Goal: Task Accomplishment & Management: Use online tool/utility

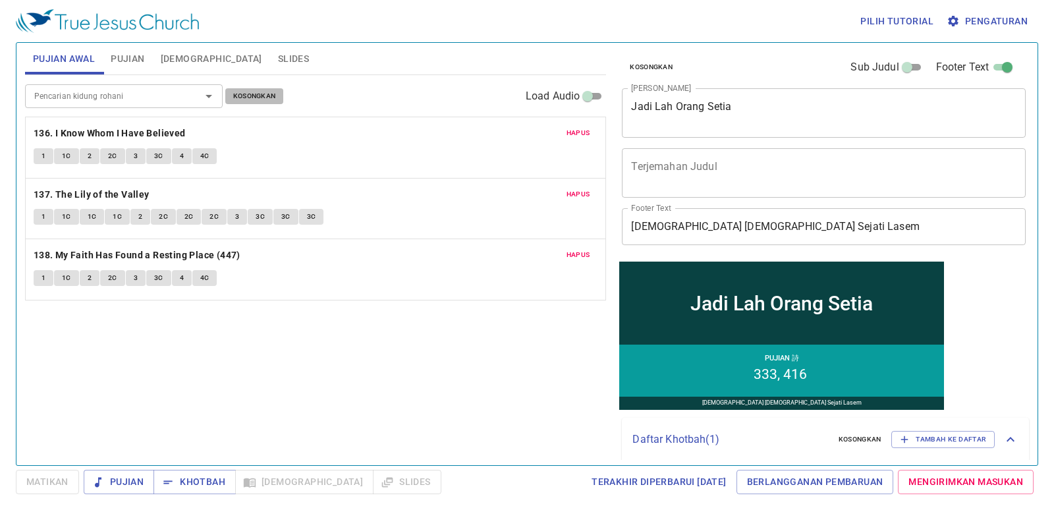
click at [264, 90] on span "Kosongkan" at bounding box center [254, 96] width 43 height 12
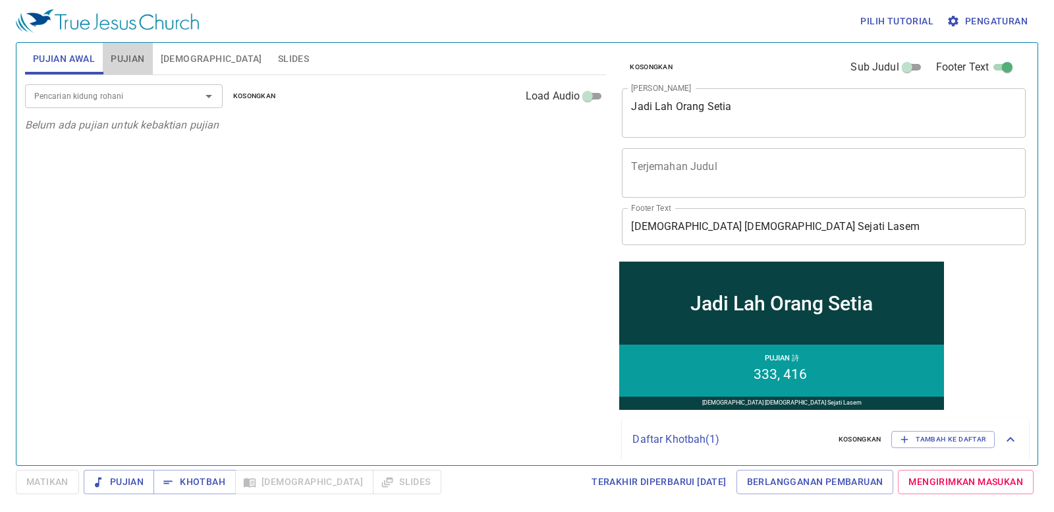
click at [128, 42] on div "Pujian Awal Pujian Alkitab Slides Pencarian kidung rohani Pencarian kidung roha…" at bounding box center [527, 254] width 1023 height 424
click at [121, 59] on span "Pujian" at bounding box center [128, 59] width 34 height 16
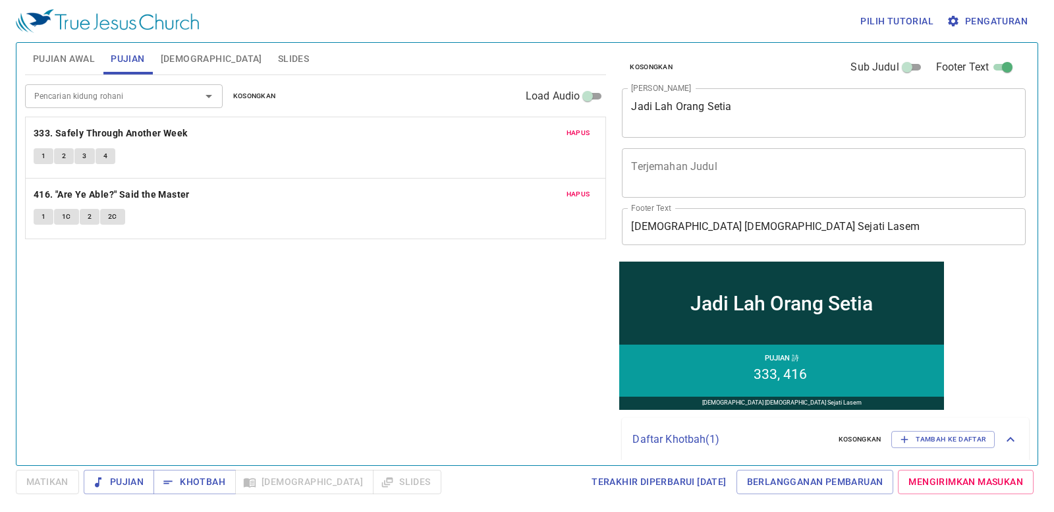
click at [258, 96] on span "Kosongkan" at bounding box center [254, 96] width 43 height 12
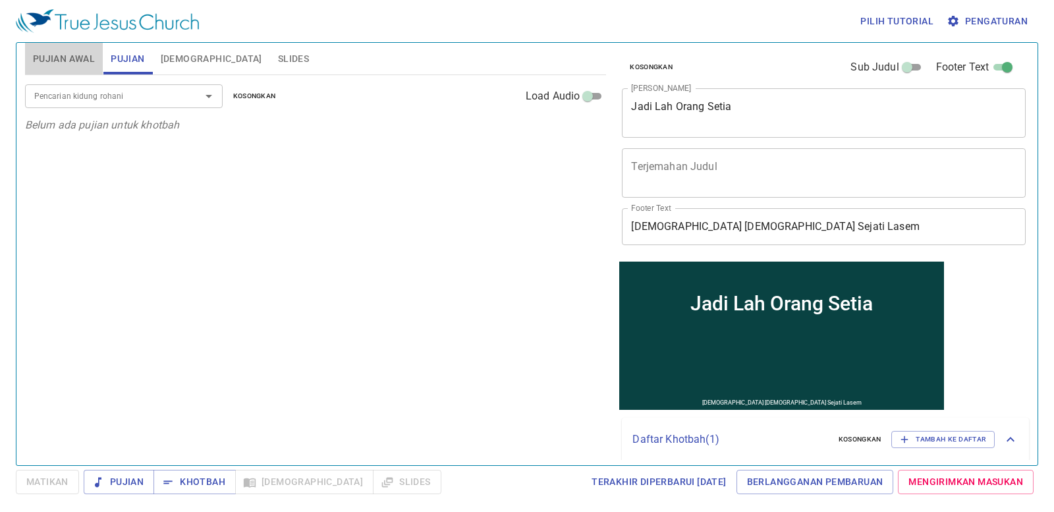
click at [61, 53] on button "Pujian Awal" at bounding box center [64, 59] width 78 height 32
click at [904, 88] on div "Jadi Lah Orang Setia x Judul Khotbah" at bounding box center [824, 112] width 404 height 49
click at [893, 88] on div "Jadi Lah Orang Setia x Judul Khotbah" at bounding box center [824, 112] width 404 height 49
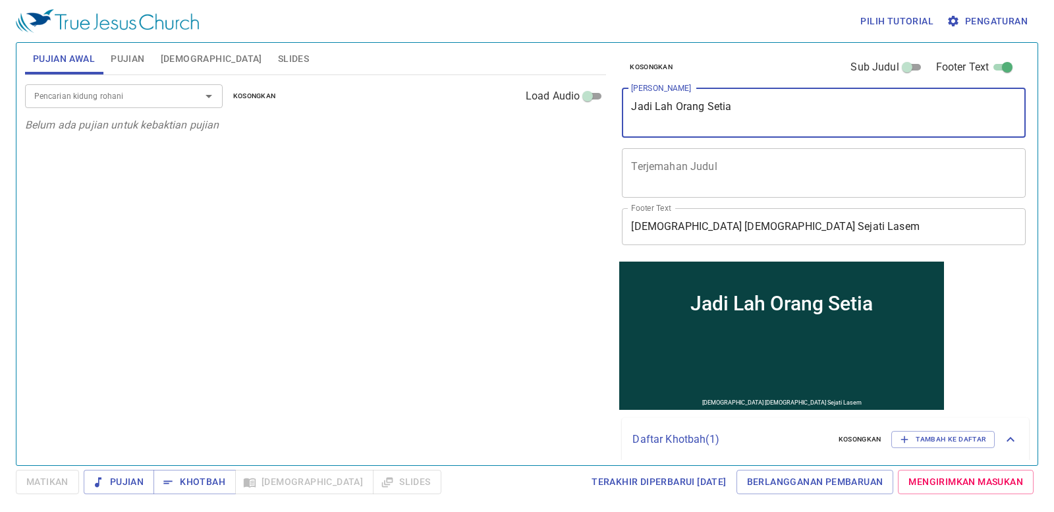
click at [785, 114] on textarea "Jadi Lah Orang Setia" at bounding box center [823, 112] width 385 height 25
type textarea "J"
type textarea "[PERSON_NAME]"
click at [137, 61] on span "Pujian" at bounding box center [128, 59] width 34 height 16
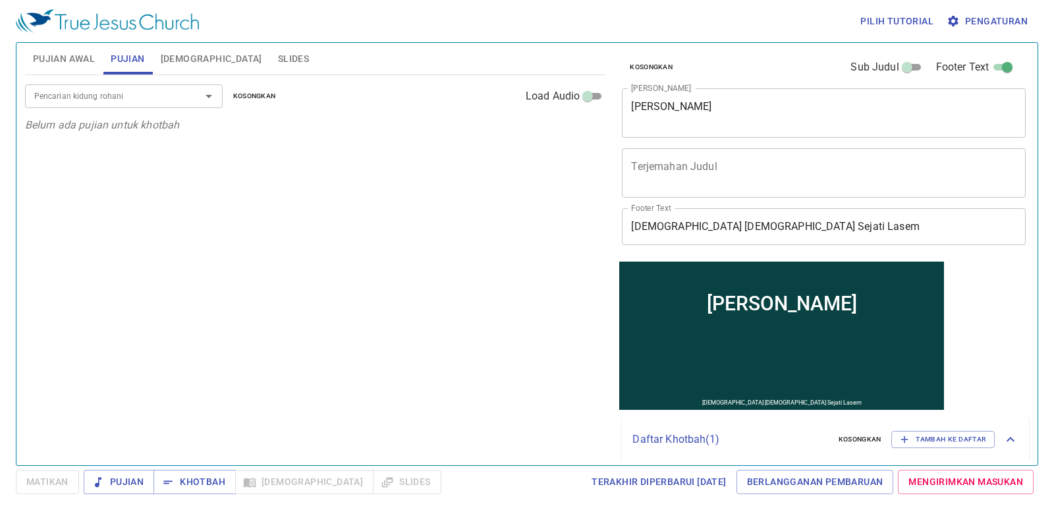
click at [121, 85] on div "Pencarian kidung rohani" at bounding box center [124, 95] width 198 height 23
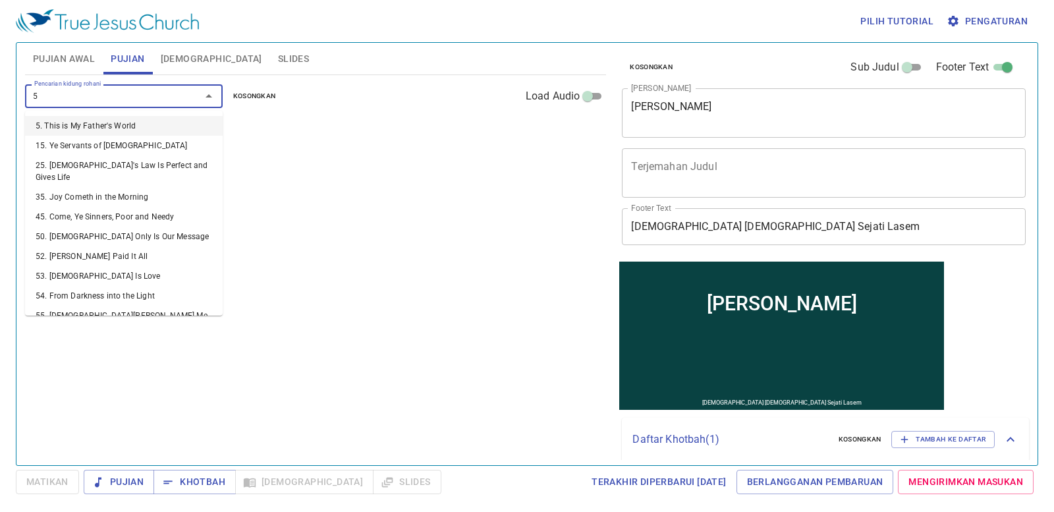
type input "58"
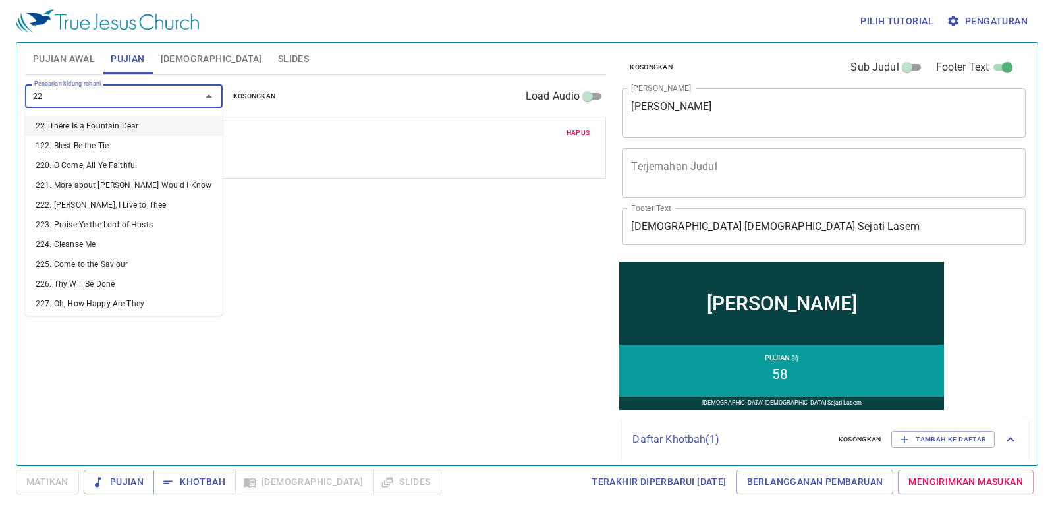
type input "228"
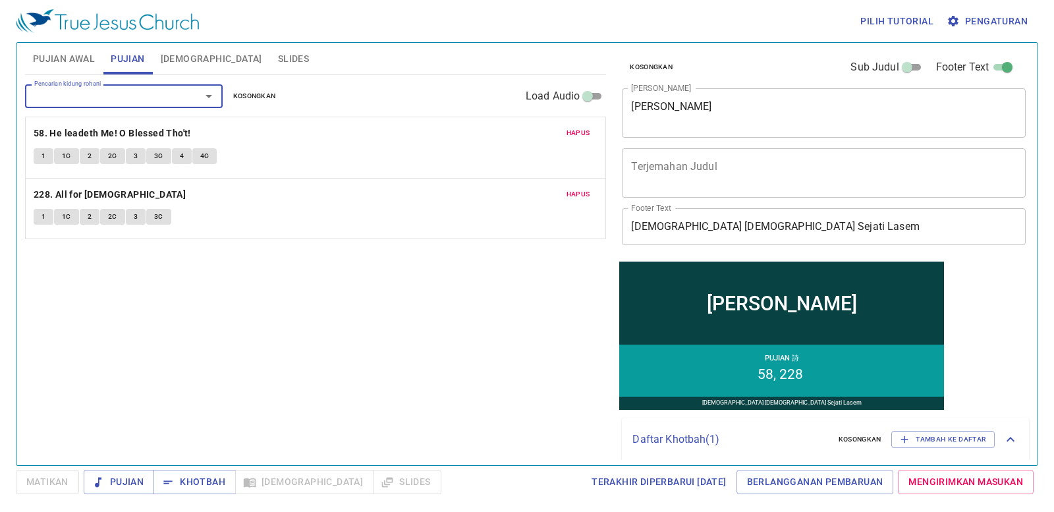
click at [270, 49] on button "Slides" at bounding box center [293, 59] width 47 height 32
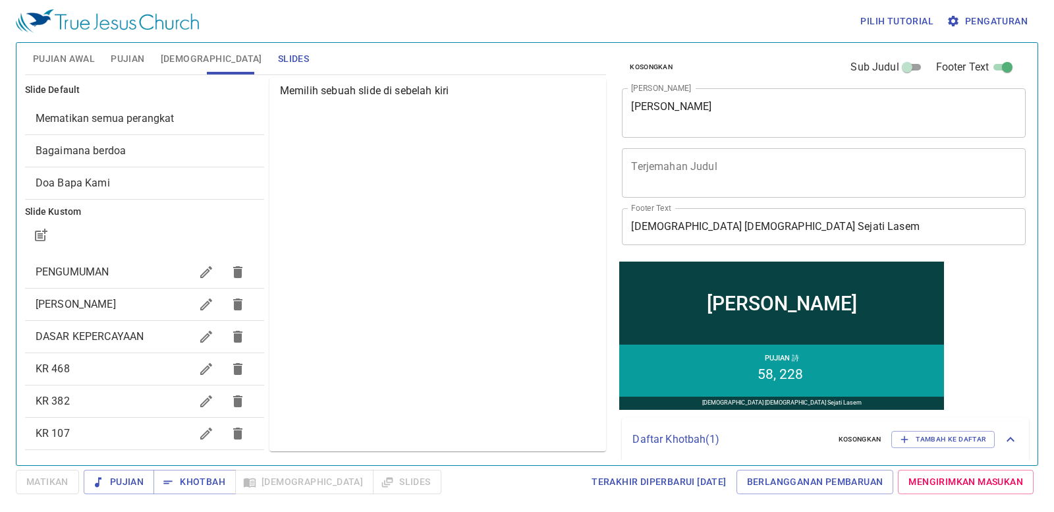
click at [212, 109] on div "Mematikan semua perangkat" at bounding box center [144, 119] width 239 height 32
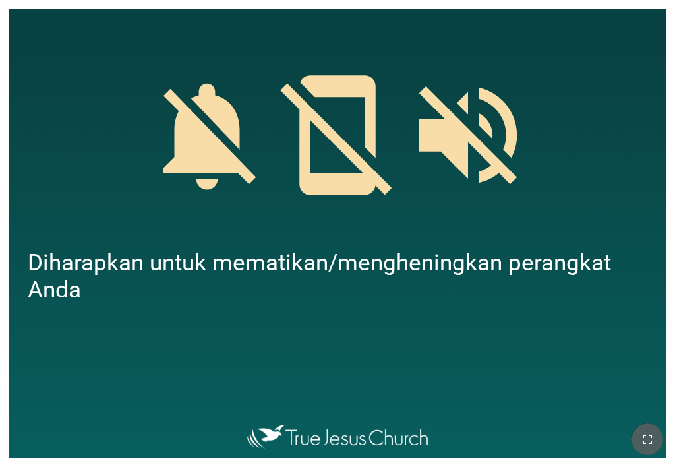
click at [643, 428] on button "button" at bounding box center [647, 439] width 32 height 32
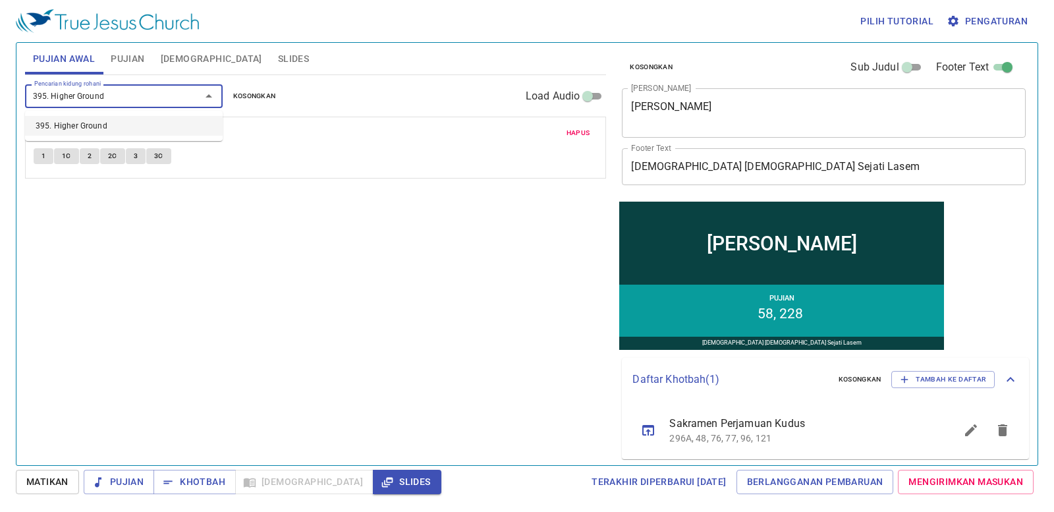
type input "395. Higher Ground"
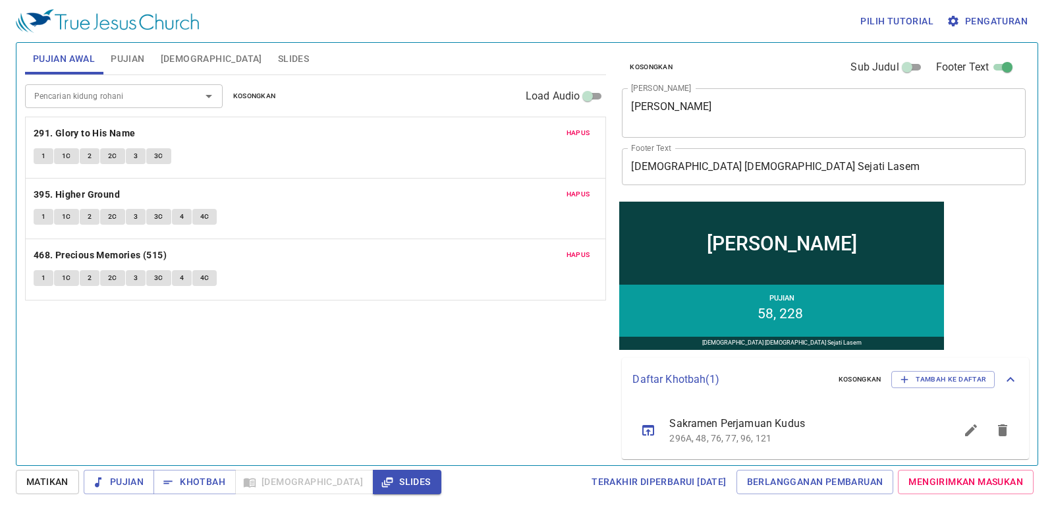
click at [278, 65] on span "Slides" at bounding box center [293, 59] width 31 height 16
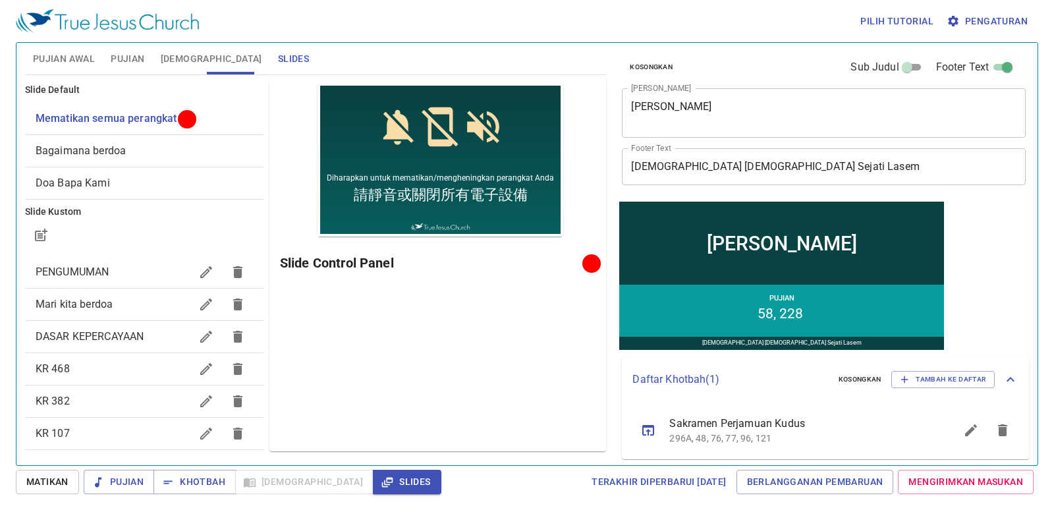
click at [965, 24] on span "Pengaturan" at bounding box center [988, 21] width 78 height 16
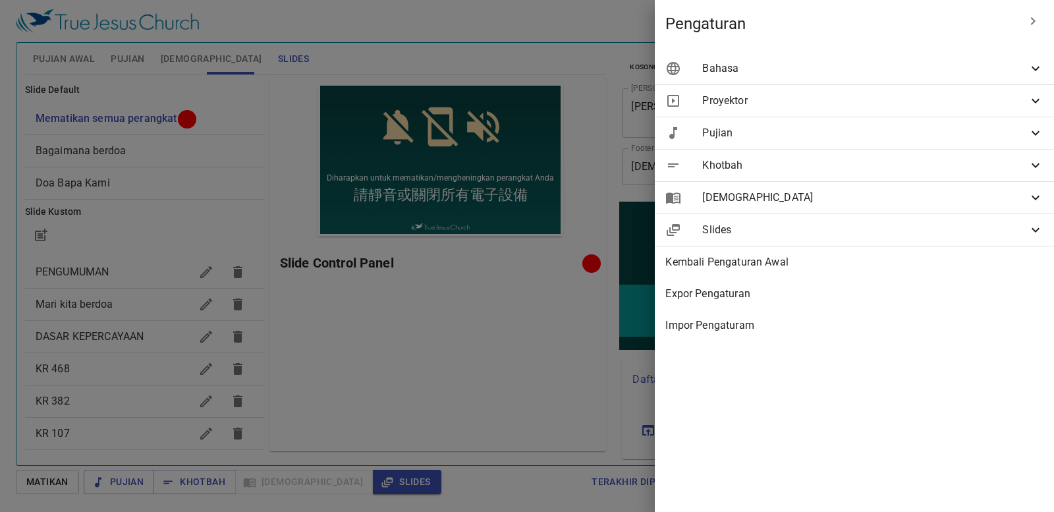
click at [952, 68] on span "Bahasa" at bounding box center [865, 69] width 326 height 16
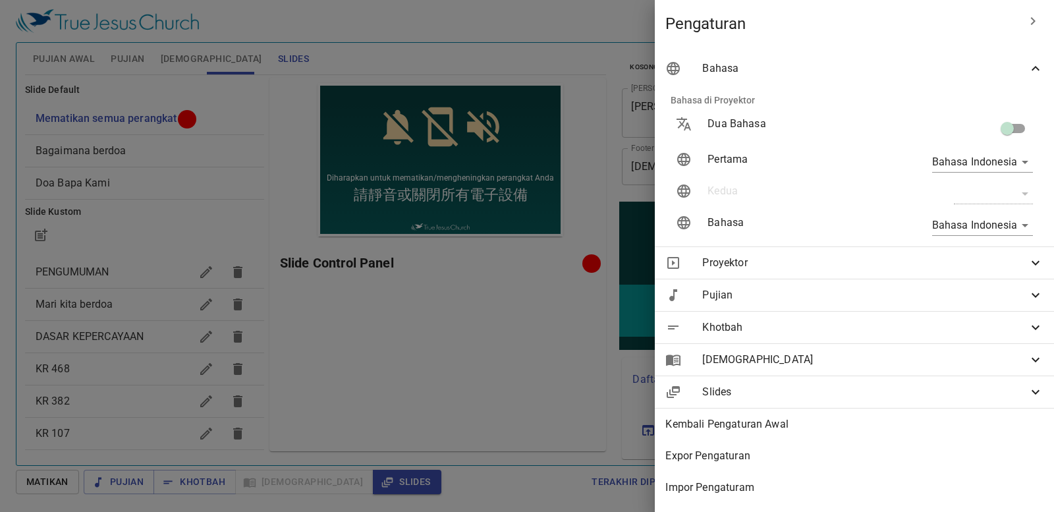
click at [1004, 129] on input "checkbox" at bounding box center [1007, 131] width 75 height 25
checkbox input "true"
type input "en"
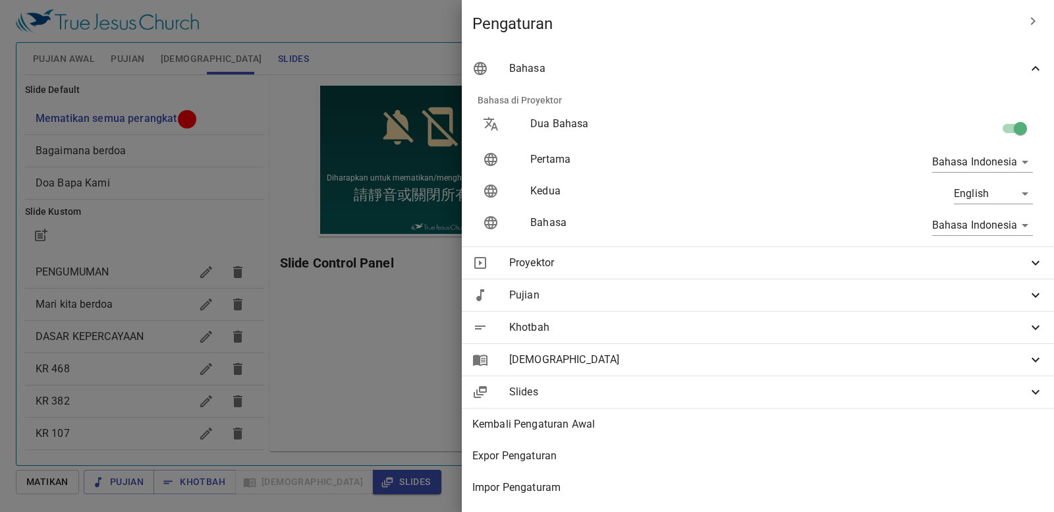
click at [1004, 128] on input "checkbox" at bounding box center [1020, 131] width 75 height 25
checkbox input "false"
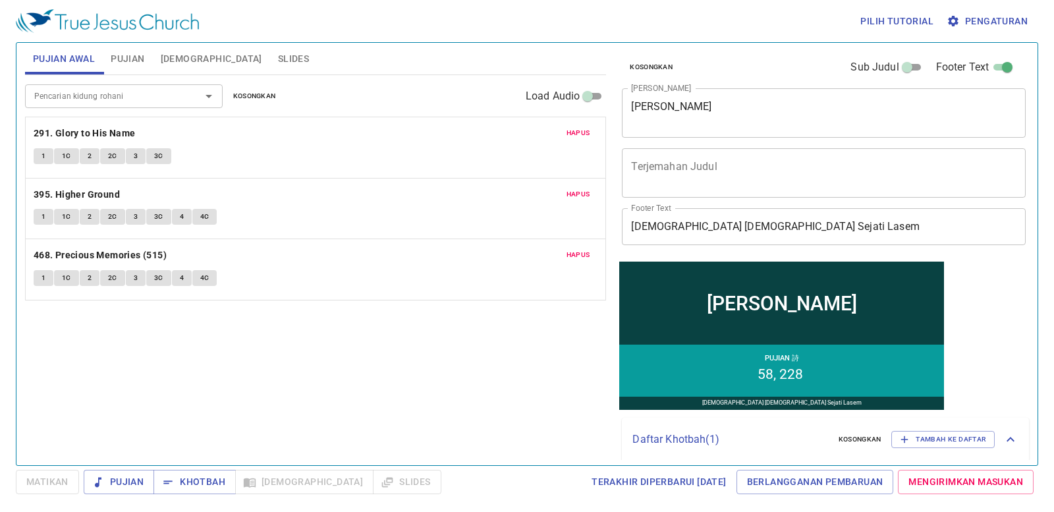
click at [278, 65] on span "Slides" at bounding box center [293, 59] width 31 height 16
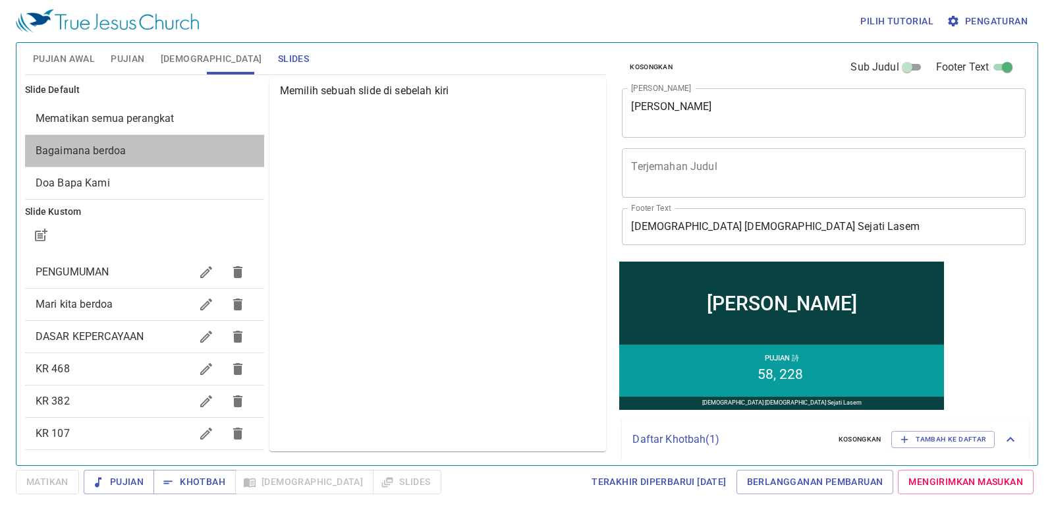
click at [173, 144] on span "Bagaimana berdoa" at bounding box center [145, 151] width 218 height 16
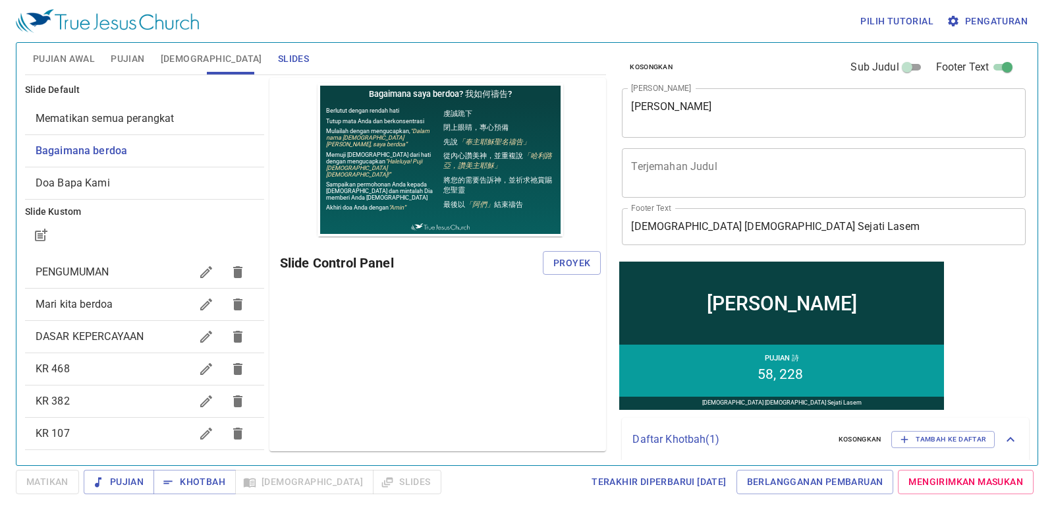
click at [177, 118] on span "Mematikan semua perangkat" at bounding box center [145, 119] width 218 height 16
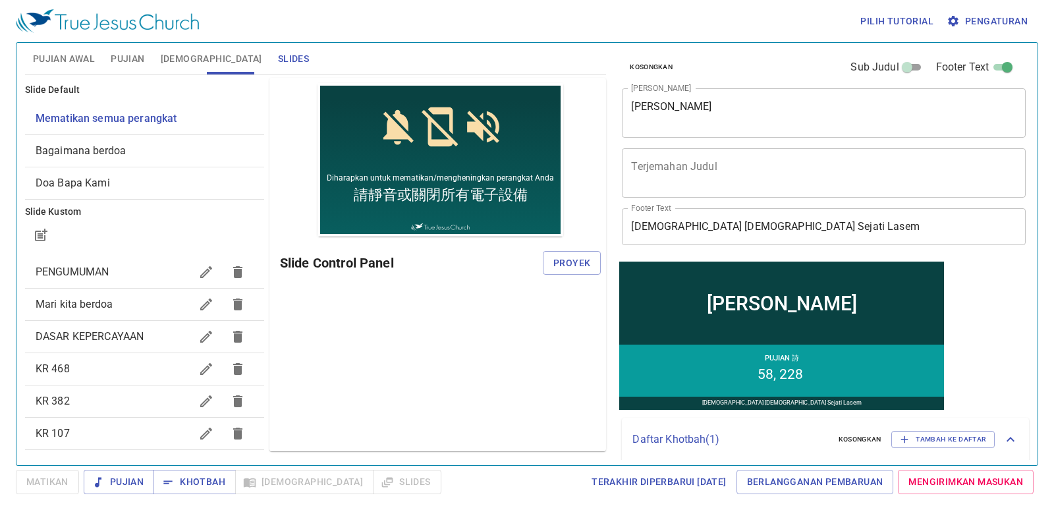
click at [1021, 20] on span "Pengaturan" at bounding box center [988, 21] width 78 height 16
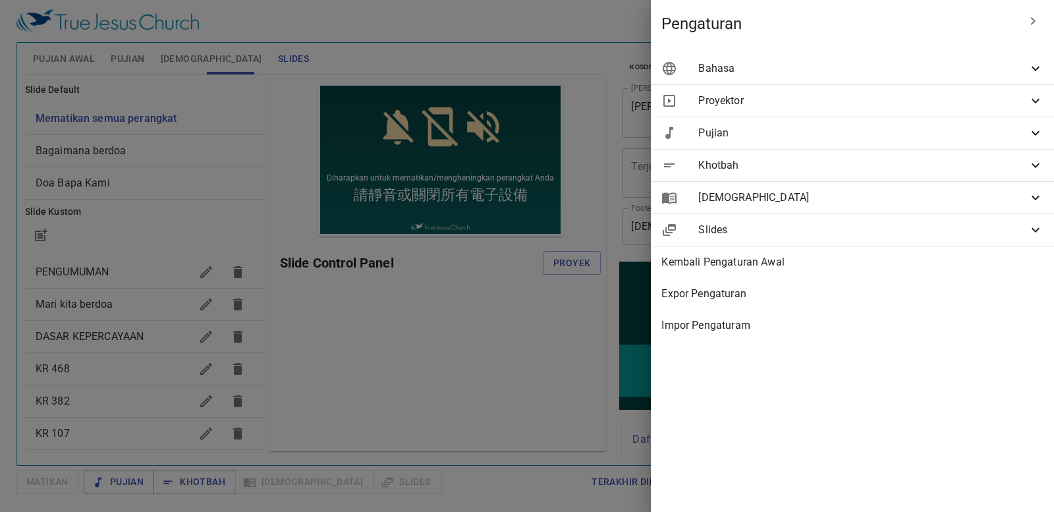
click at [960, 81] on div "Bahasa" at bounding box center [852, 69] width 403 height 32
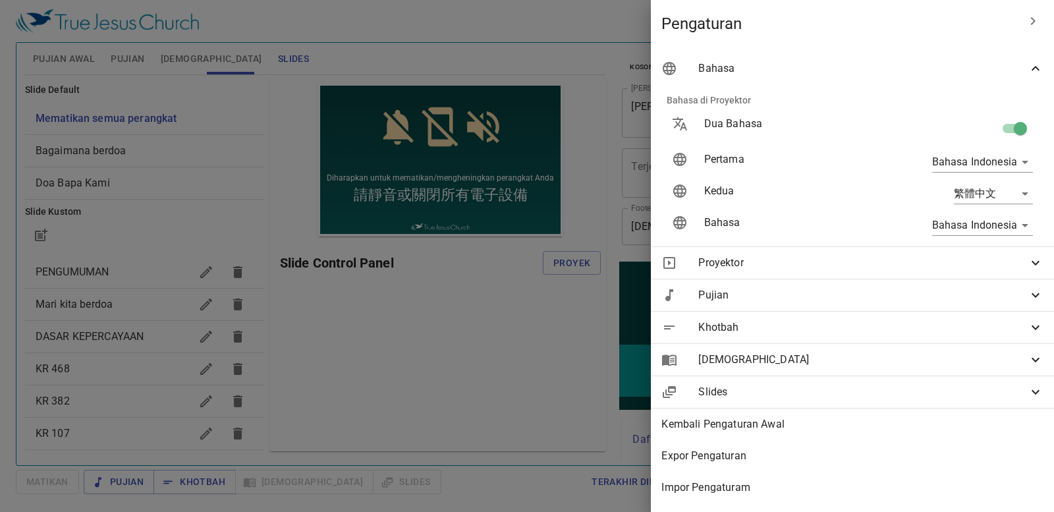
click at [1015, 132] on input "checkbox" at bounding box center [1020, 131] width 75 height 25
checkbox input "false"
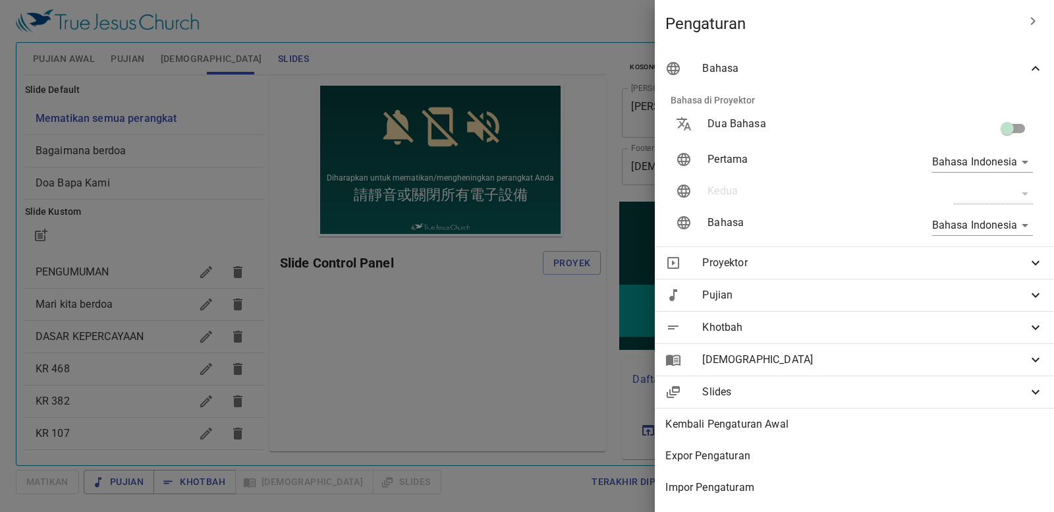
click at [434, 396] on div at bounding box center [527, 256] width 1054 height 512
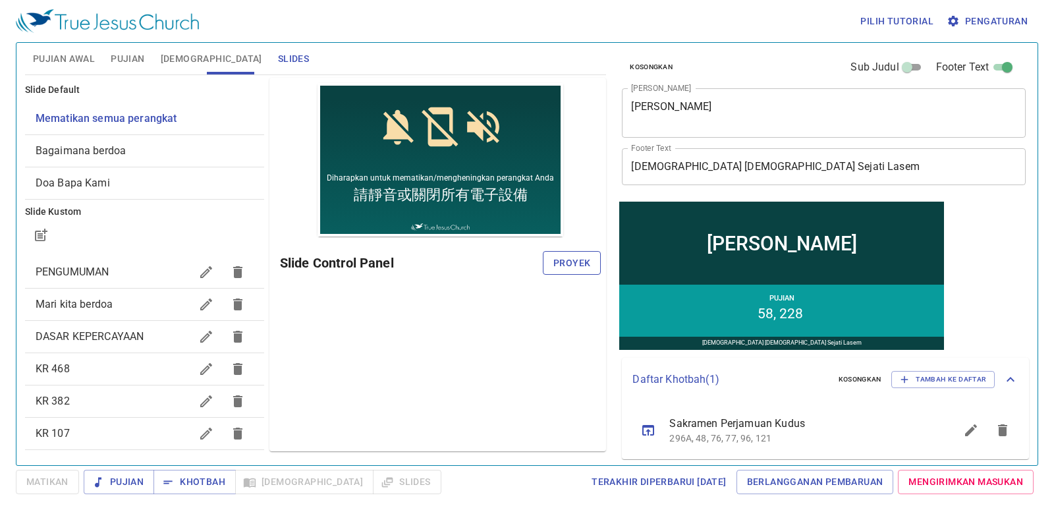
click at [578, 275] on button "Proyek" at bounding box center [572, 263] width 58 height 24
click at [160, 151] on span "Bagaimana berdoa" at bounding box center [145, 151] width 218 height 16
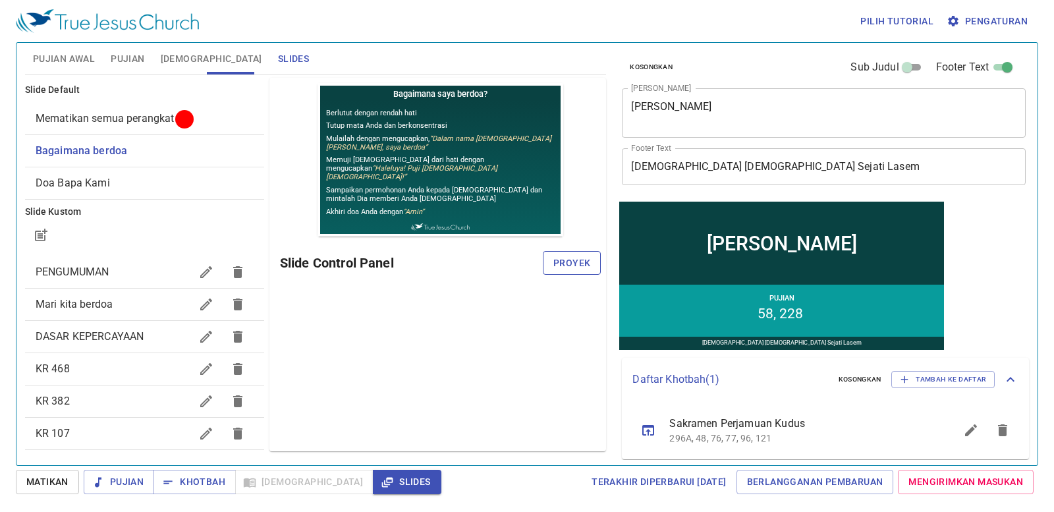
click at [574, 259] on span "Proyek" at bounding box center [571, 263] width 37 height 16
click at [67, 308] on span "Mari kita berdoa" at bounding box center [74, 304] width 77 height 13
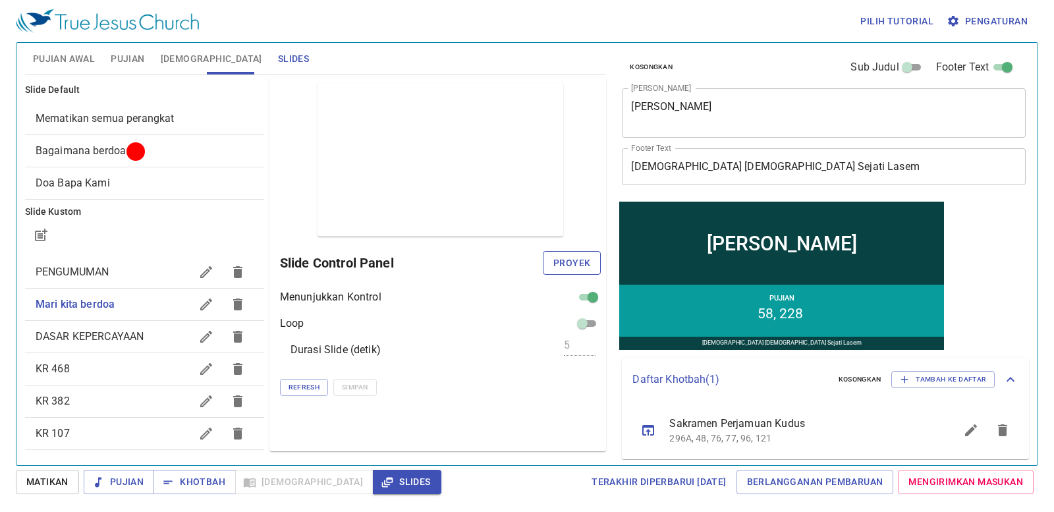
click at [577, 258] on span "Proyek" at bounding box center [571, 263] width 37 height 16
click at [64, 55] on span "Pujian Awal" at bounding box center [64, 59] width 62 height 16
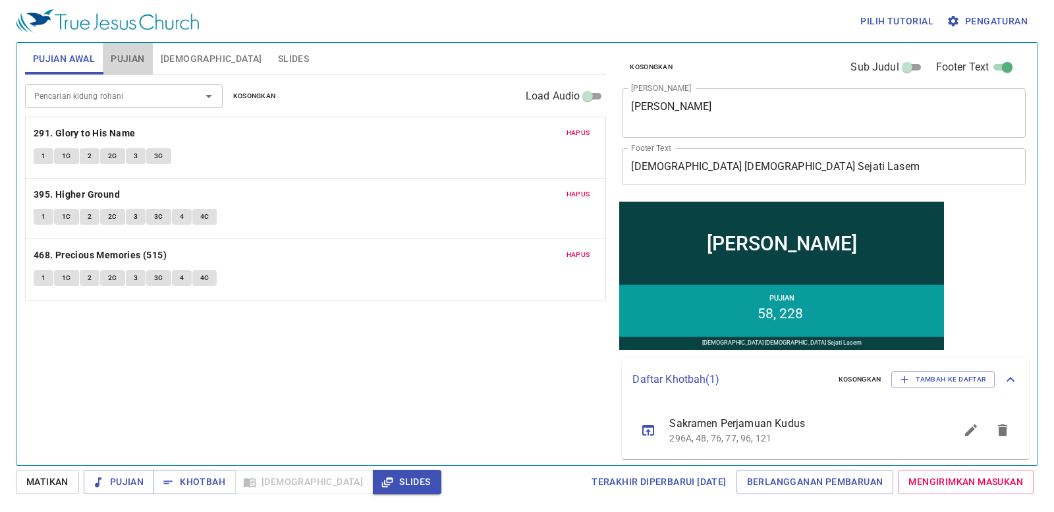
click at [132, 62] on span "Pujian" at bounding box center [128, 59] width 34 height 16
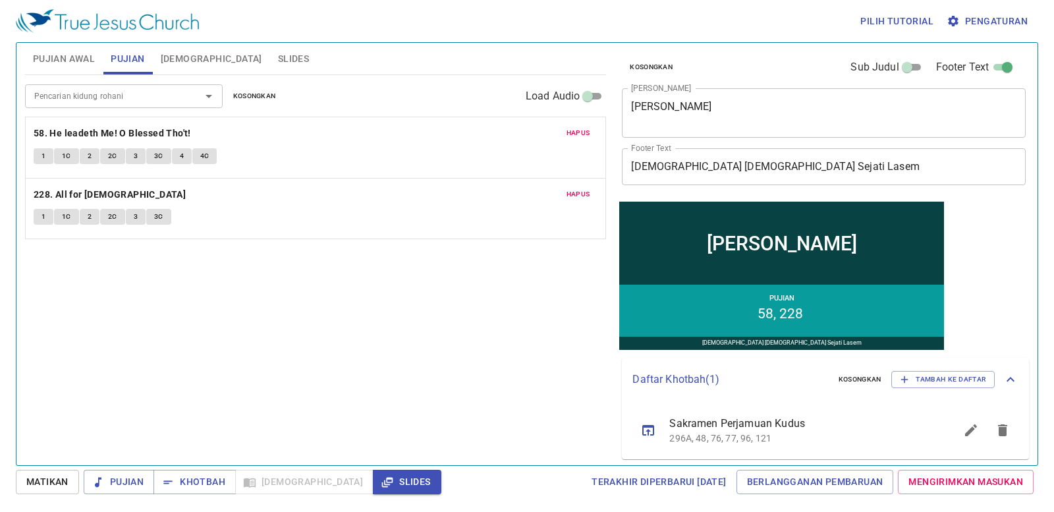
click at [415, 304] on div "Pencarian kidung rohani Pencarian kidung rohani Kosongkan Load Audio Hapus 58. …" at bounding box center [316, 264] width 582 height 379
click at [339, 304] on div "Pencarian kidung rohani Pencarian kidung rohani Kosongkan Load Audio Hapus 58. …" at bounding box center [316, 264] width 582 height 379
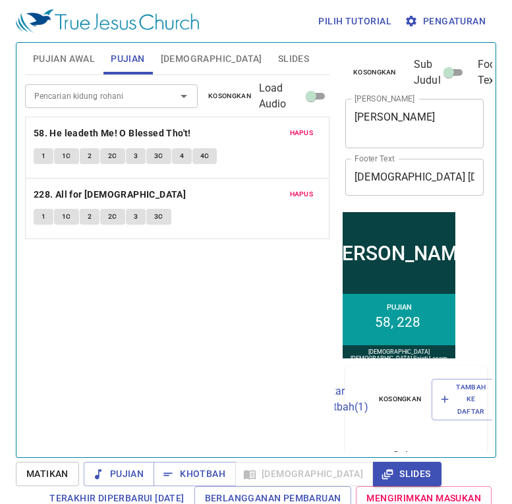
click at [138, 293] on div "Pencarian kidung rohani Pencarian kidung rohani Kosongkan Load Audio Hapus 58. …" at bounding box center [177, 260] width 304 height 371
click at [258, 293] on div "Pencarian kidung rohani Pencarian kidung rohani Kosongkan Load Audio Hapus 58. …" at bounding box center [177, 260] width 304 height 371
click at [187, 304] on div "Pencarian kidung rohani Pencarian kidung rohani Kosongkan Load Audio Hapus 58. …" at bounding box center [177, 260] width 304 height 371
click at [161, 343] on div "Pencarian kidung rohani Pencarian kidung rohani Kosongkan Load Audio Hapus 58. …" at bounding box center [177, 260] width 304 height 371
click at [34, 52] on span "Pujian Awal" at bounding box center [64, 59] width 62 height 16
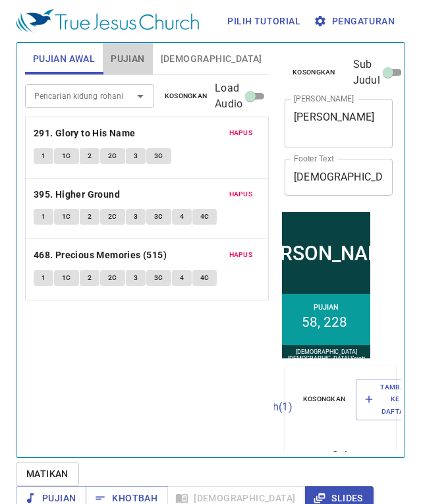
click at [134, 56] on span "Pujian" at bounding box center [128, 59] width 34 height 16
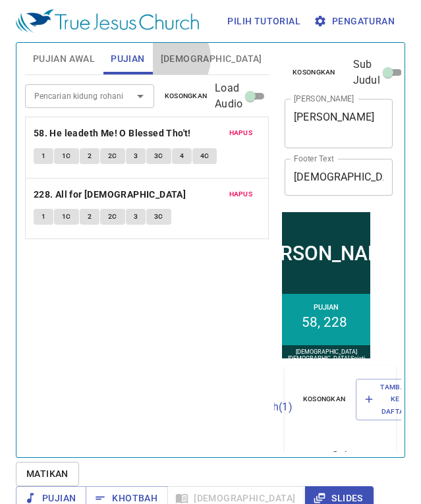
click at [165, 58] on span "[DEMOGRAPHIC_DATA]" at bounding box center [211, 59] width 101 height 16
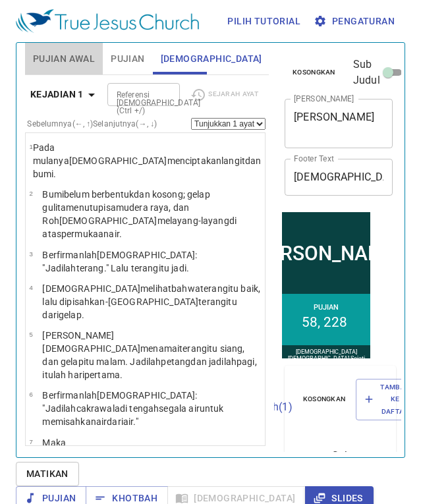
click at [75, 59] on span "Pujian Awal" at bounding box center [64, 59] width 62 height 16
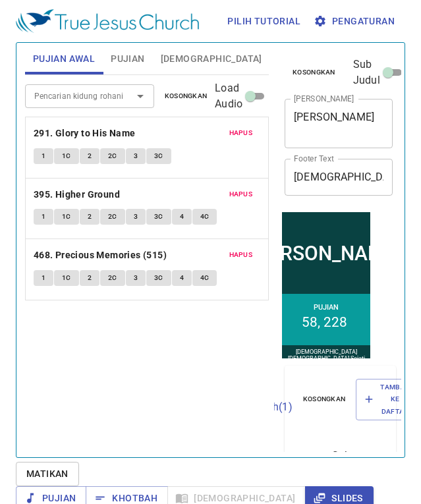
click at [270, 55] on button "Slides" at bounding box center [293, 59] width 47 height 32
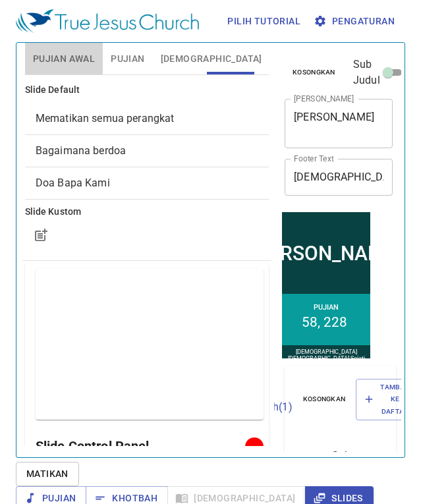
click at [76, 61] on span "Pujian Awal" at bounding box center [64, 59] width 62 height 16
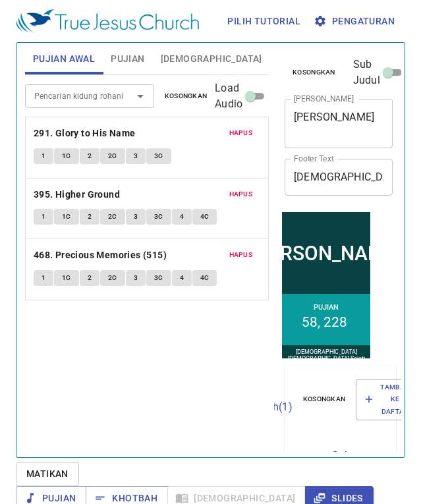
click at [181, 379] on div "Pencarian kidung rohani Pencarian kidung rohani Kosongkan Load Audio Hapus 291.…" at bounding box center [147, 260] width 244 height 371
click at [190, 395] on div "Pencarian kidung rohani Pencarian kidung rohani Kosongkan Load Audio Hapus 291.…" at bounding box center [147, 260] width 244 height 371
click at [93, 394] on div "Pencarian kidung rohani Pencarian kidung rohani Kosongkan Load Audio Hapus 291.…" at bounding box center [147, 260] width 244 height 371
click at [278, 57] on span "Slides" at bounding box center [293, 59] width 31 height 16
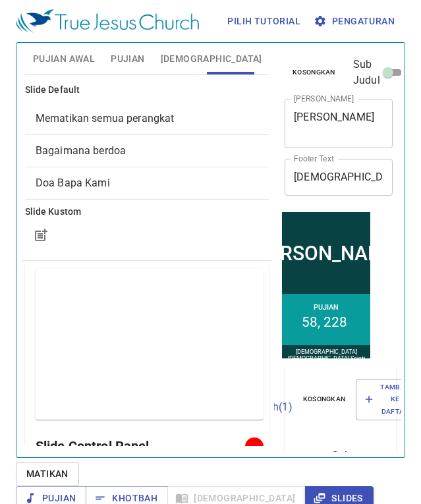
scroll to position [201, 0]
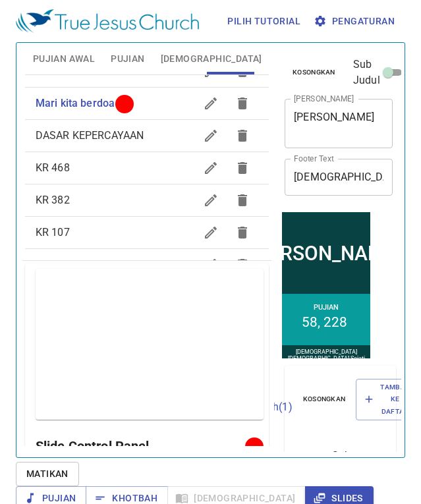
click at [67, 61] on span "Pujian Awal" at bounding box center [64, 59] width 62 height 16
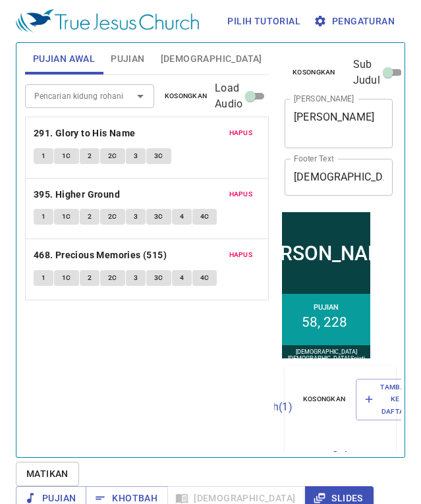
click at [278, 55] on span "Slides" at bounding box center [293, 59] width 31 height 16
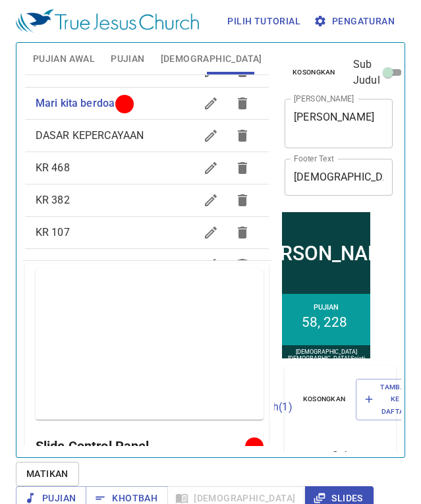
click at [57, 55] on span "Pujian Awal" at bounding box center [64, 59] width 62 height 16
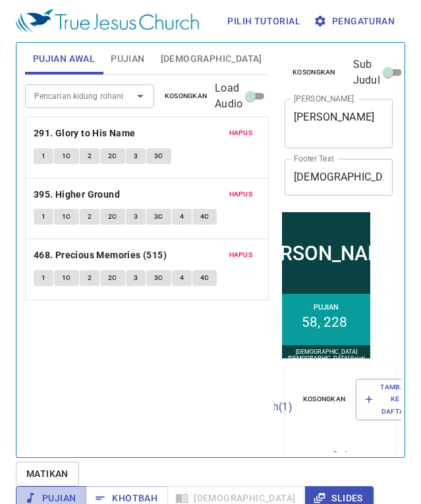
click at [76, 490] on span "Pujian" at bounding box center [50, 498] width 49 height 16
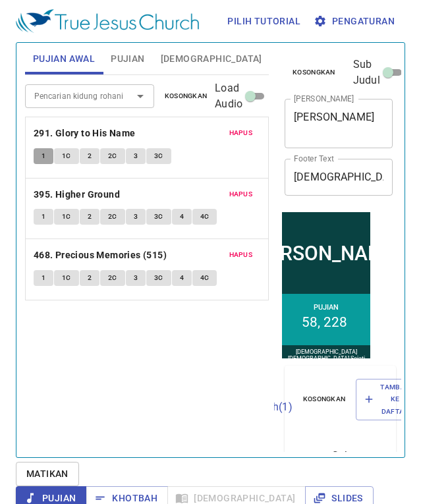
click at [40, 150] on button "1" at bounding box center [44, 156] width 20 height 16
click at [70, 154] on span "1C" at bounding box center [66, 156] width 9 height 12
click at [43, 218] on span "1" at bounding box center [44, 217] width 4 height 12
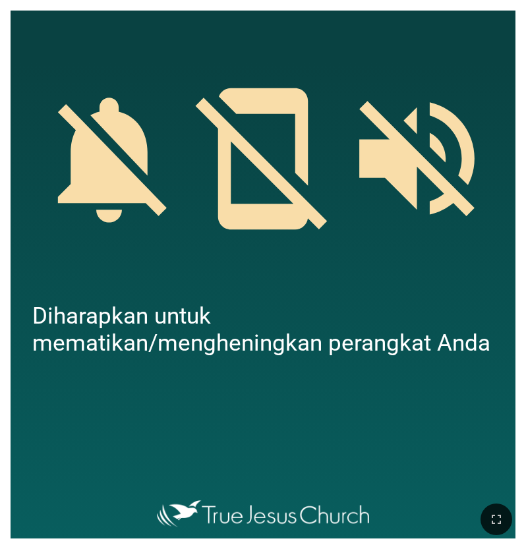
drag, startPoint x: 486, startPoint y: 392, endPoint x: 492, endPoint y: 405, distance: 13.9
click at [486, 393] on div at bounding box center [263, 428] width 505 height 132
click at [492, 450] on div at bounding box center [263, 428] width 505 height 132
click at [502, 455] on div at bounding box center [263, 428] width 505 height 132
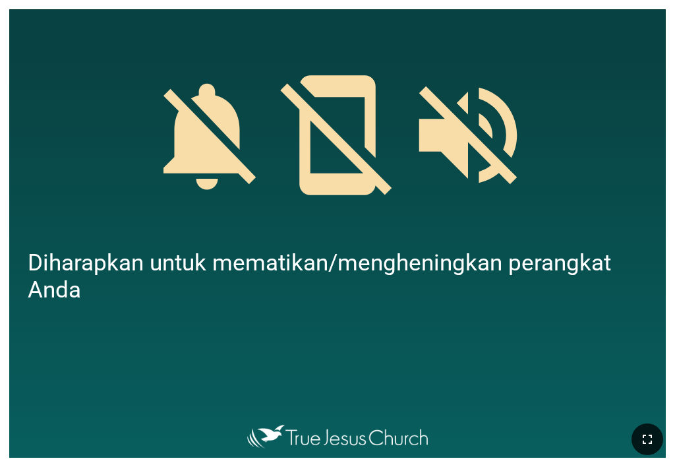
click at [650, 434] on icon "button" at bounding box center [647, 439] width 16 height 16
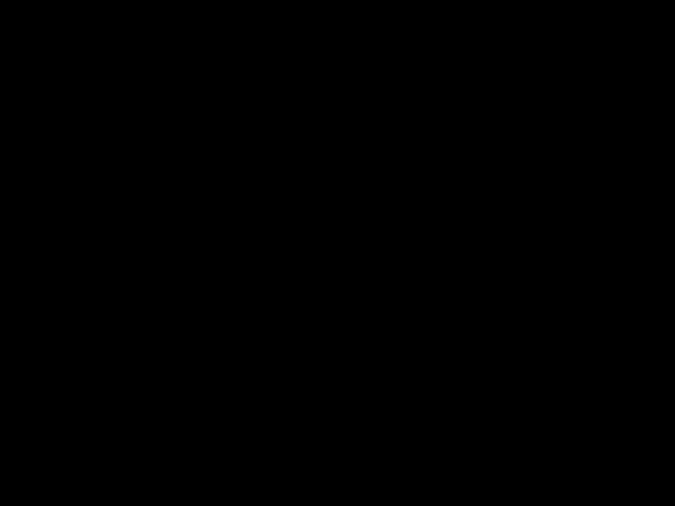
click at [674, 273] on div at bounding box center [337, 253] width 675 height 506
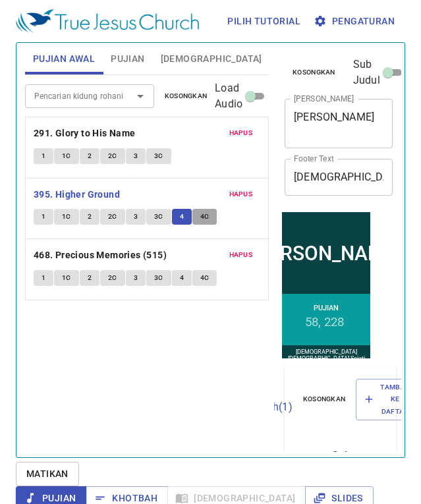
click at [200, 212] on span "4C" at bounding box center [204, 217] width 9 height 12
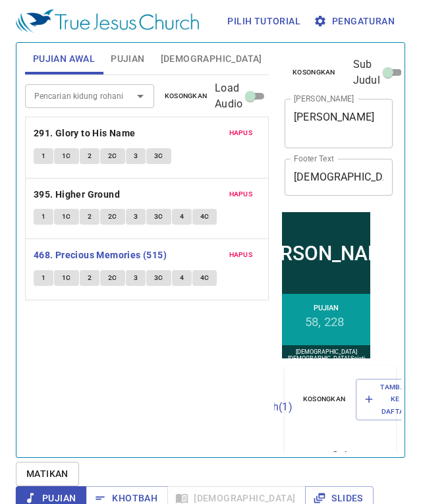
click at [278, 59] on span "Slides" at bounding box center [293, 59] width 31 height 16
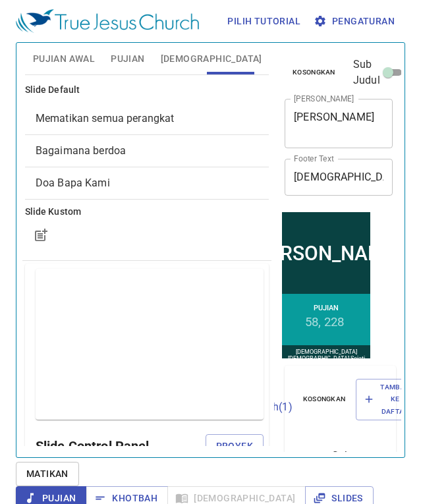
click at [78, 353] on div "KR 468" at bounding box center [147, 369] width 244 height 32
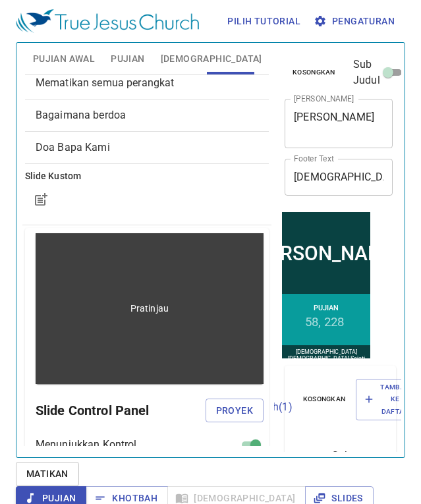
scroll to position [132, 0]
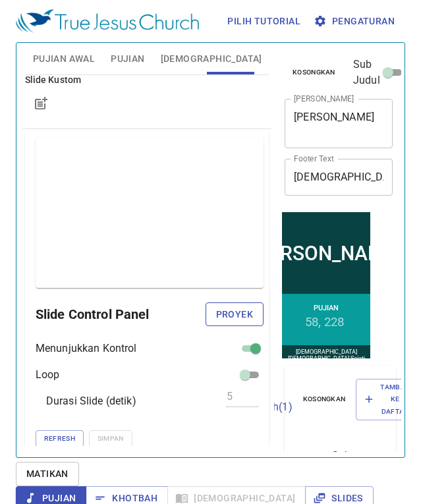
click at [216, 314] on span "Proyek" at bounding box center [234, 314] width 37 height 16
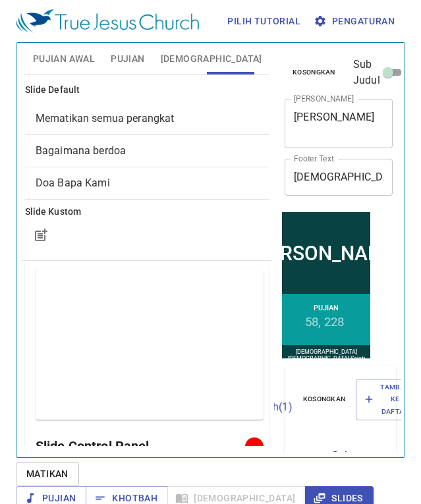
scroll to position [201, 0]
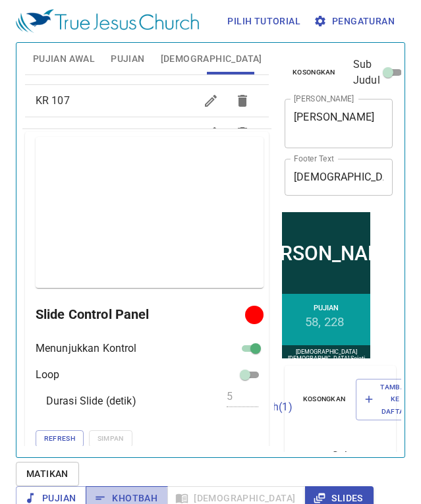
click at [107, 492] on icon "button" at bounding box center [100, 498] width 13 height 13
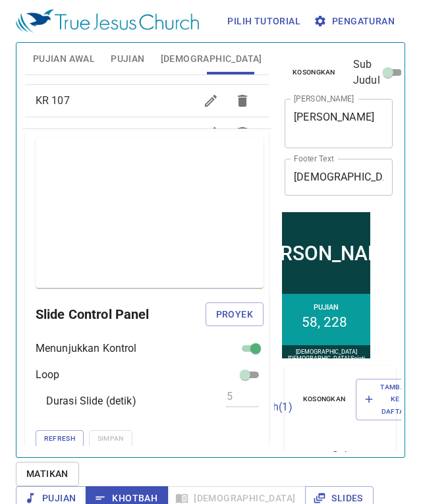
drag, startPoint x: 169, startPoint y: 474, endPoint x: 168, endPoint y: 360, distance: 114.7
click at [168, 360] on div "Pilih tutorial Pengaturan Pujian Awal Pujian [DEMOGRAPHIC_DATA] Slides Pencaria…" at bounding box center [210, 252] width 421 height 504
drag, startPoint x: 168, startPoint y: 362, endPoint x: 169, endPoint y: 370, distance: 7.4
click at [169, 370] on div "Menunjukkan Kontrol Loop Durasi Slide (detik) 5 Refresh Simpan" at bounding box center [150, 394] width 228 height 107
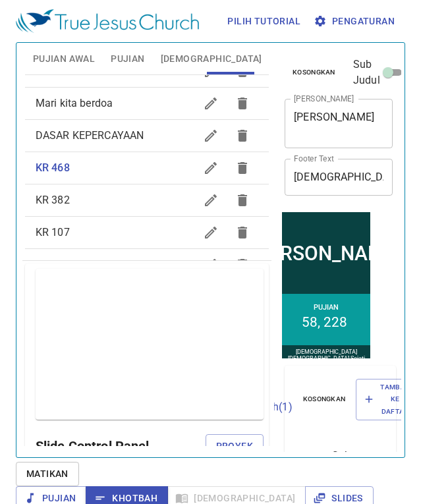
scroll to position [0, 0]
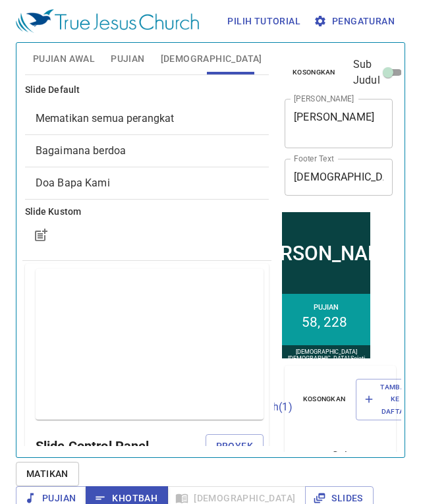
click at [132, 111] on span "Mematikan semua perangkat" at bounding box center [147, 119] width 223 height 16
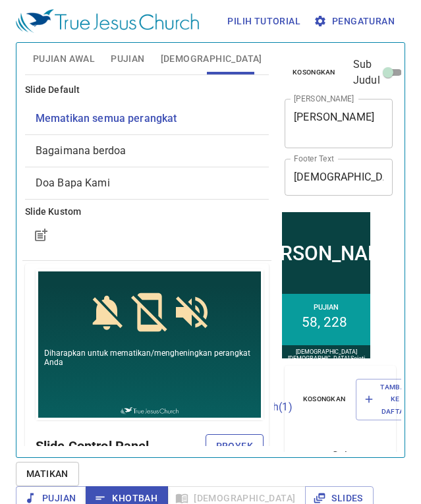
click at [233, 441] on span "Proyek" at bounding box center [234, 446] width 37 height 16
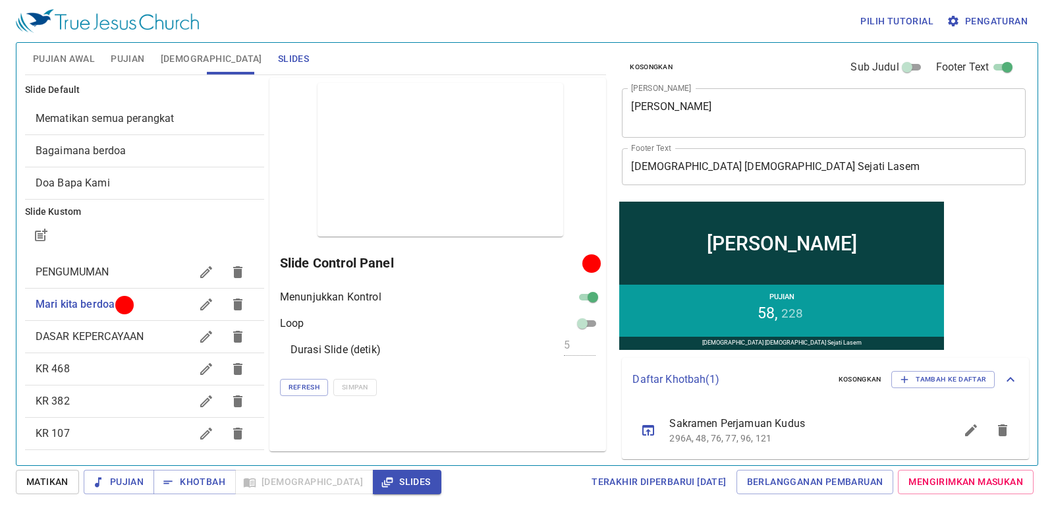
scroll to position [198, 0]
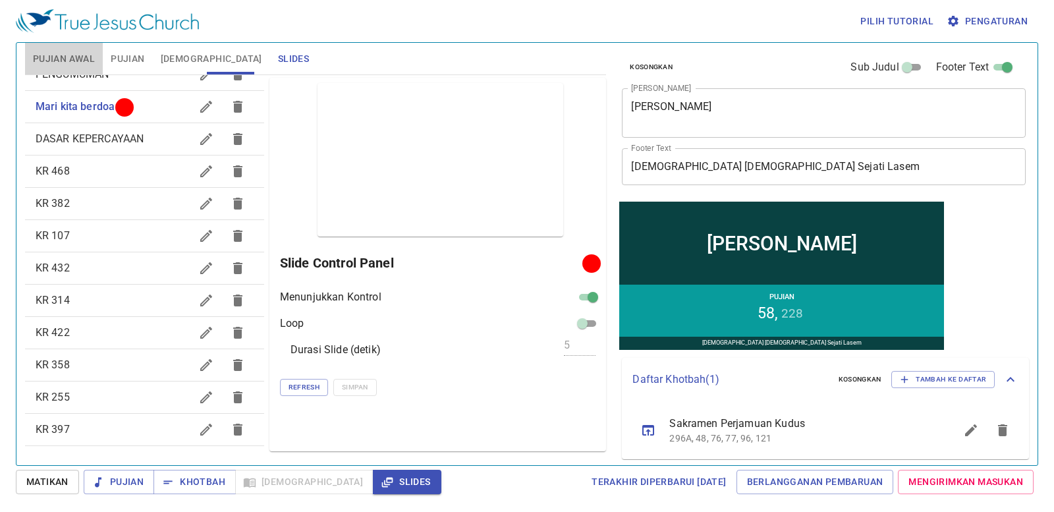
click at [72, 62] on span "Pujian Awal" at bounding box center [64, 59] width 62 height 16
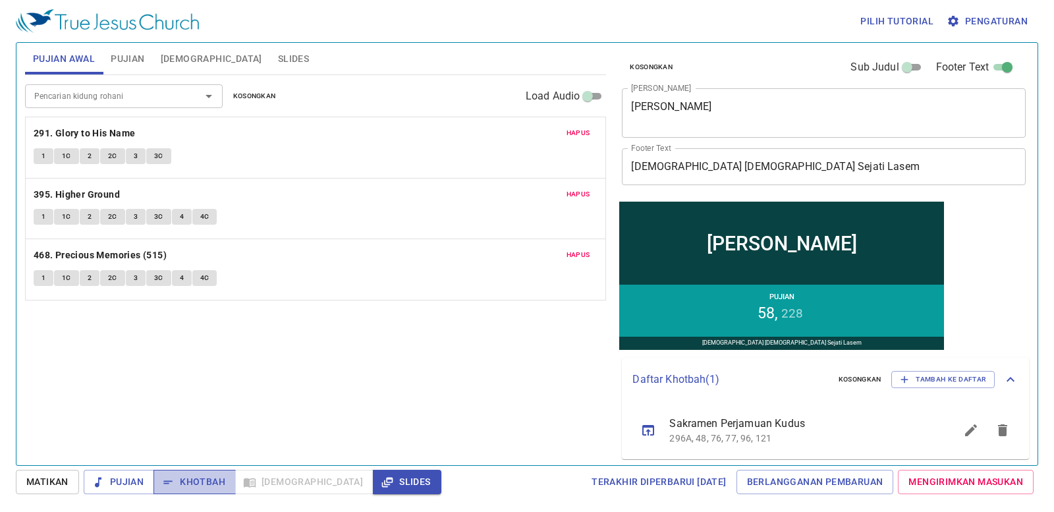
click at [226, 481] on button "Khotbah" at bounding box center [195, 482] width 82 height 24
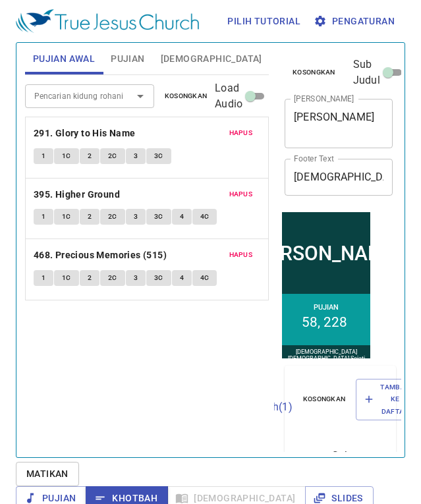
click at [384, 76] on input "Sub Judul" at bounding box center [387, 75] width 47 height 16
checkbox input "true"
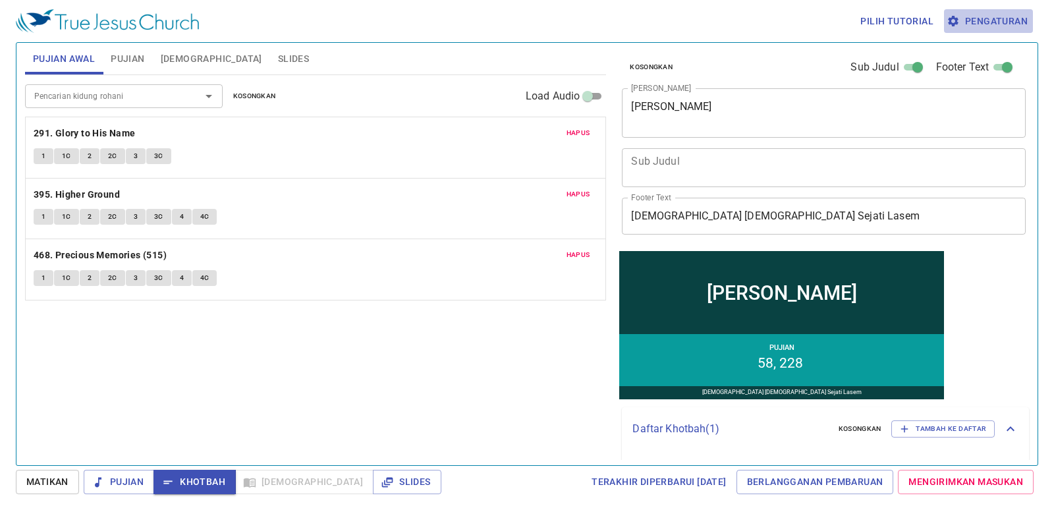
click at [974, 25] on span "Pengaturan" at bounding box center [988, 21] width 78 height 16
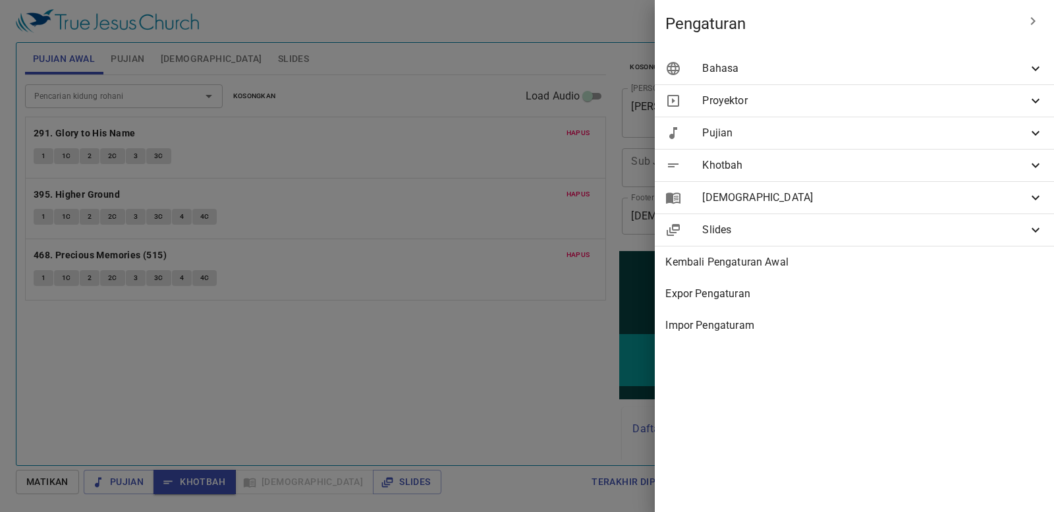
click at [789, 173] on div "Khotbah" at bounding box center [854, 166] width 399 height 32
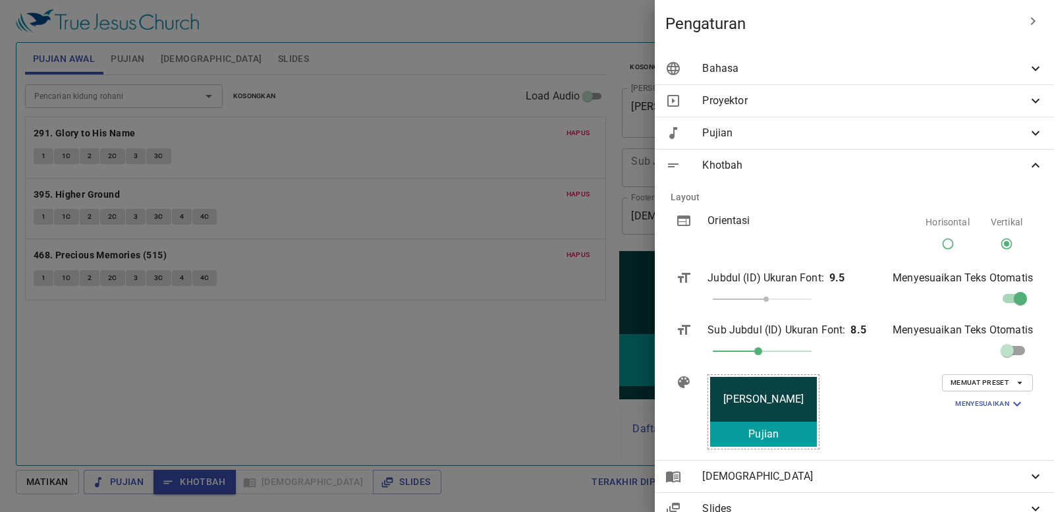
click at [786, 169] on span "Khotbah" at bounding box center [865, 165] width 326 height 16
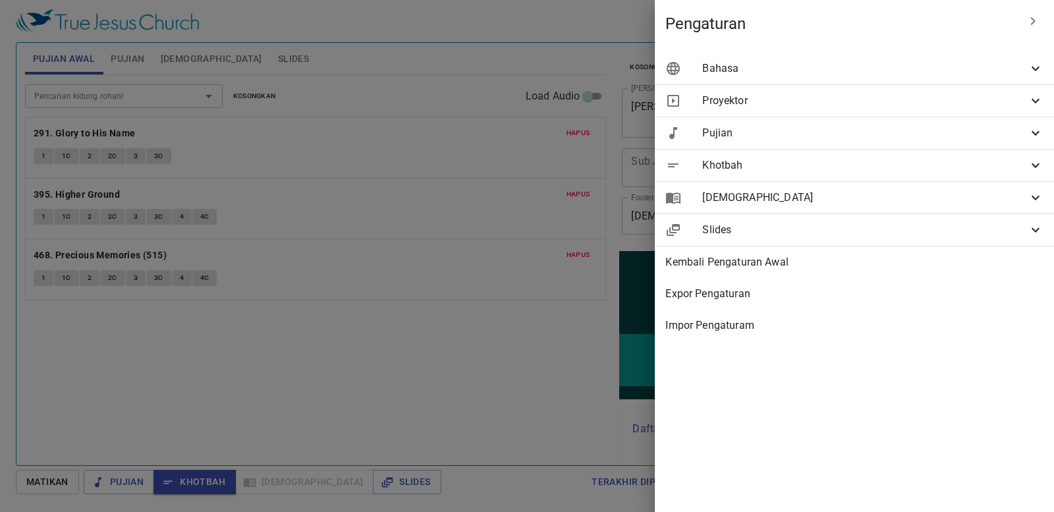
click at [801, 167] on span "Khotbah" at bounding box center [865, 165] width 326 height 16
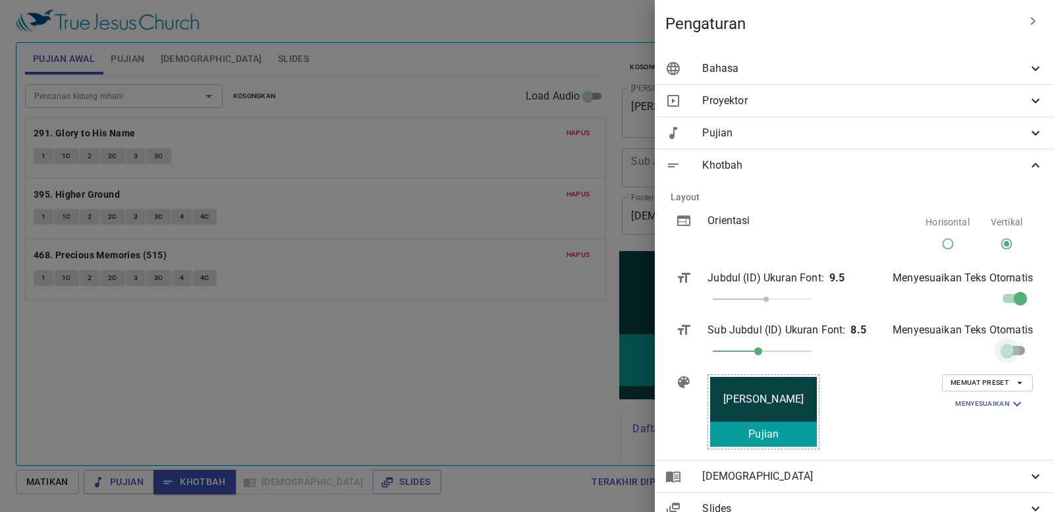
click at [998, 348] on input "checkbox" at bounding box center [1007, 353] width 75 height 25
checkbox input "true"
click at [433, 366] on div at bounding box center [527, 256] width 1054 height 512
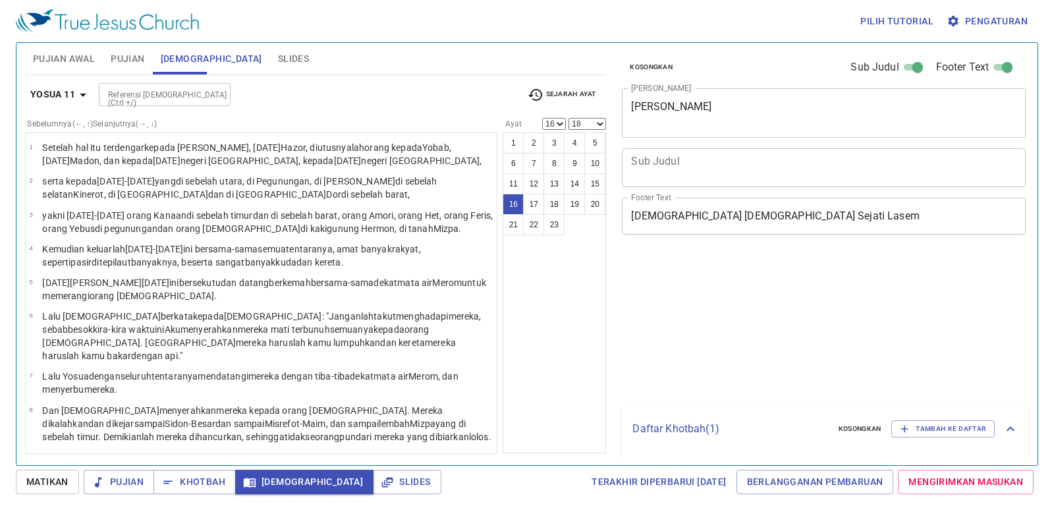
select select "16"
select select "18"
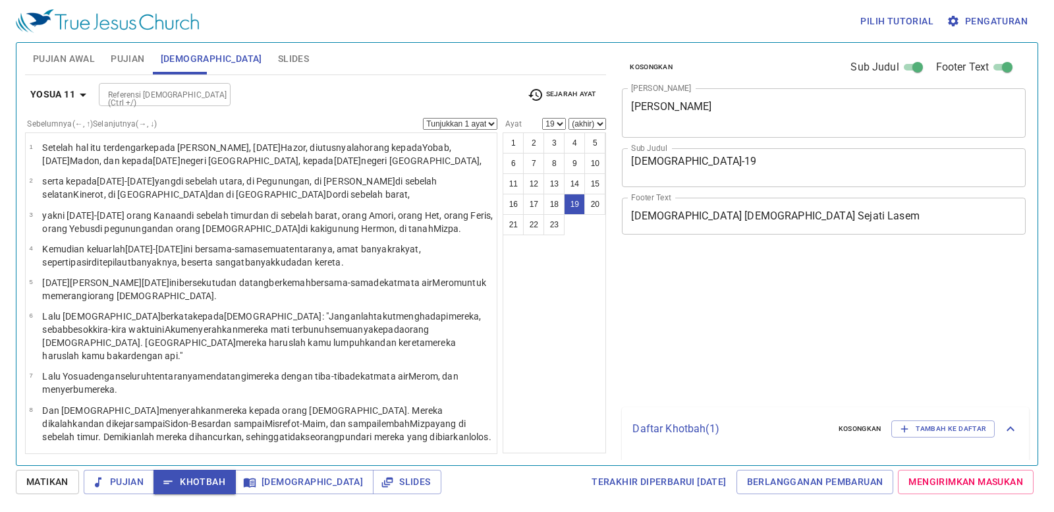
select select "19"
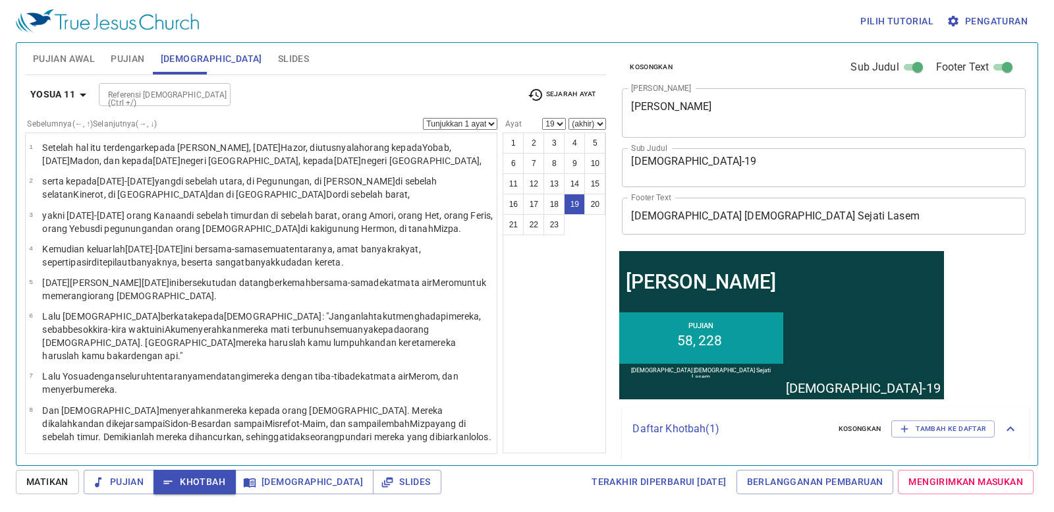
scroll to position [421, 0]
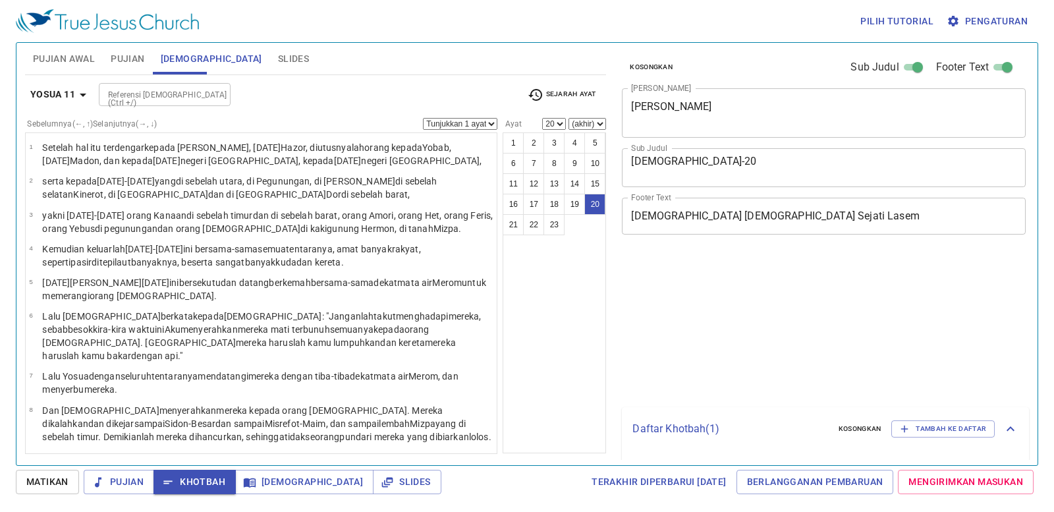
select select "20"
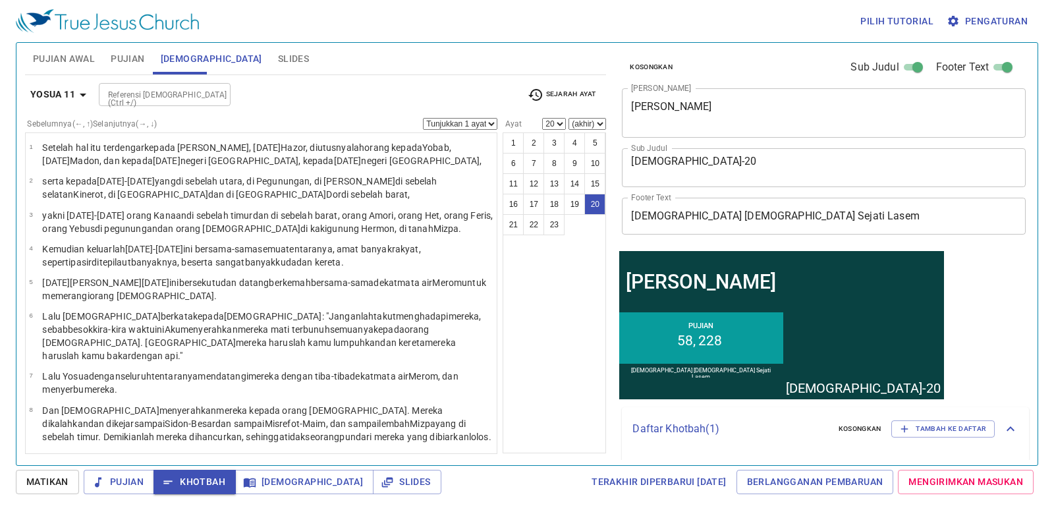
click at [726, 164] on textarea "Yosua 11:16-20" at bounding box center [823, 167] width 385 height 25
click at [713, 163] on textarea "Yosua 11:16-20" at bounding box center [823, 167] width 385 height 25
click at [707, 162] on textarea "Yosua 11:16-20" at bounding box center [823, 167] width 385 height 25
click at [707, 161] on textarea "Yosua 11:16-20" at bounding box center [823, 167] width 385 height 25
click at [702, 158] on textarea "Yosua 11:16-20" at bounding box center [823, 167] width 385 height 25
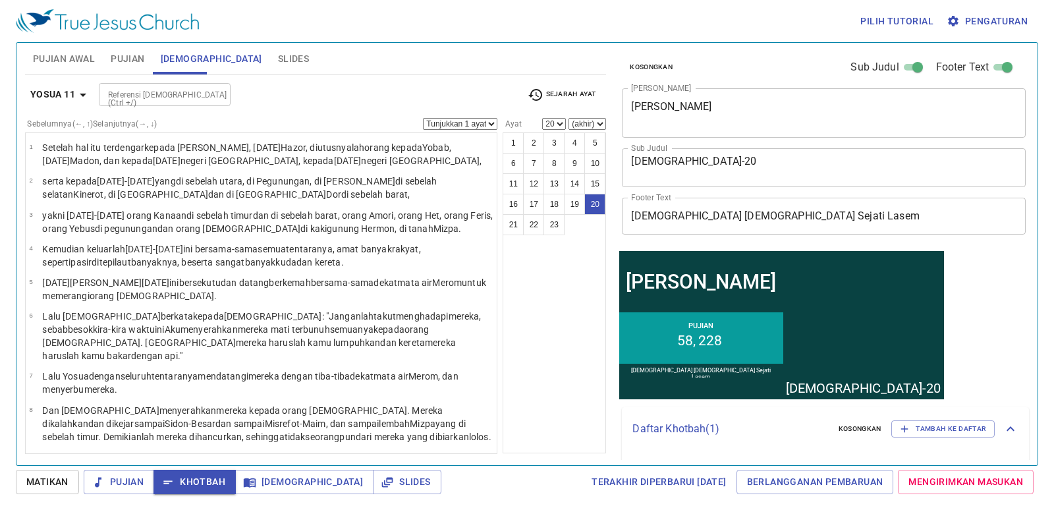
click at [702, 156] on textarea "Yosua 11:16-20" at bounding box center [823, 167] width 385 height 25
click at [712, 161] on textarea "Yosua 11:16-20" at bounding box center [823, 167] width 385 height 25
click at [688, 158] on div "Yosua 11:16-20 x Sub Judul" at bounding box center [824, 167] width 404 height 39
click at [718, 156] on textarea "Yosua 11:16-20" at bounding box center [823, 167] width 385 height 25
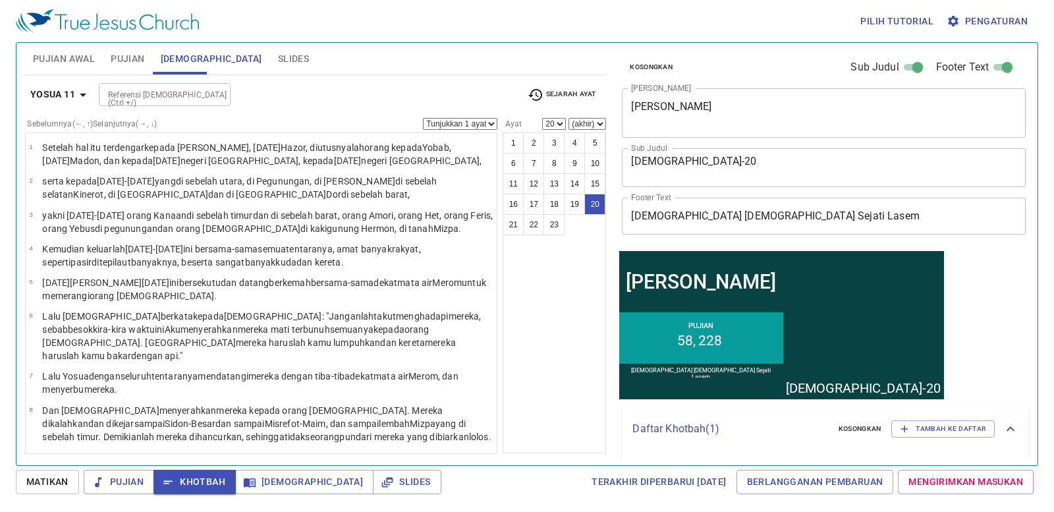
click at [718, 156] on textarea "Yosua 11:16-20" at bounding box center [823, 167] width 385 height 25
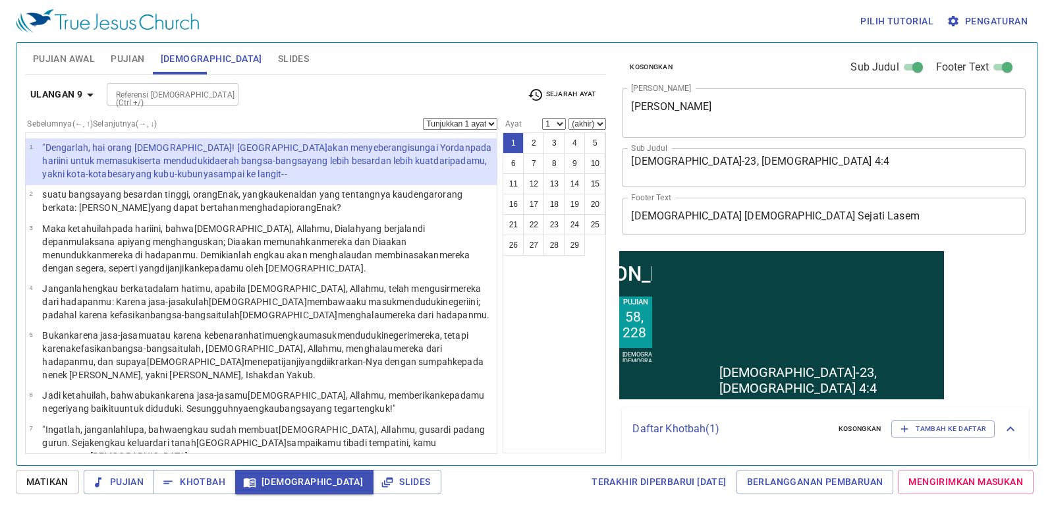
click at [789, 160] on textarea "Yosua 11:16-23, Yakobus 4:4" at bounding box center [823, 167] width 385 height 25
click at [781, 159] on textarea "Yosua 11:16-23, Yakobus 4:4" at bounding box center [823, 167] width 385 height 25
click at [778, 161] on textarea "Yosua 11:16-23, Yakobus 4:4" at bounding box center [823, 167] width 385 height 25
click at [659, 175] on textarea "Yosua 11:16-23, Yakobus 4:4" at bounding box center [823, 167] width 385 height 25
click at [682, 172] on textarea "Yosua 11:16-23, Yakobus 4:4" at bounding box center [823, 167] width 385 height 25
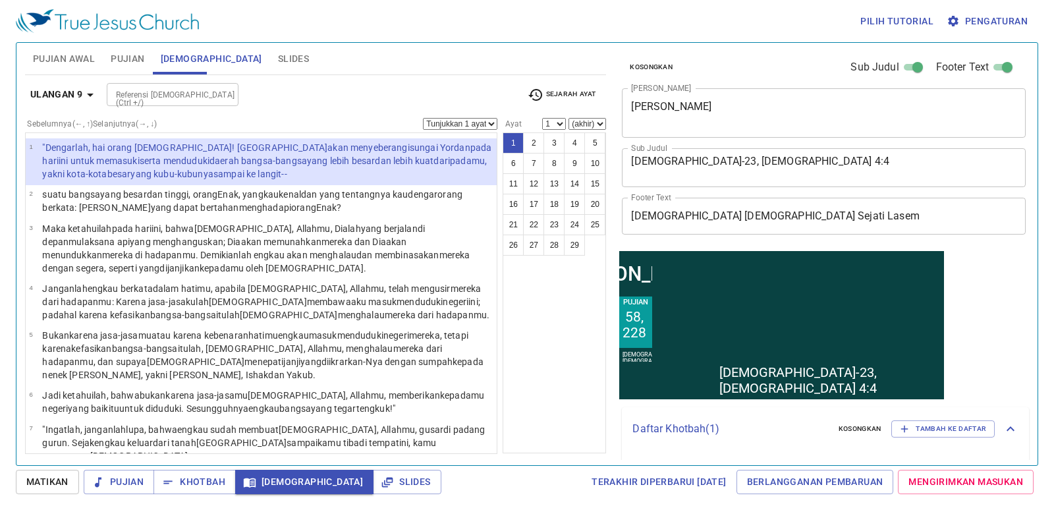
click at [788, 164] on textarea "Yosua 11:16-23, Yakobus 4:4" at bounding box center [823, 167] width 385 height 25
click at [789, 164] on textarea "Yosua 11:16-23, Yakobus 4:4" at bounding box center [823, 167] width 385 height 25
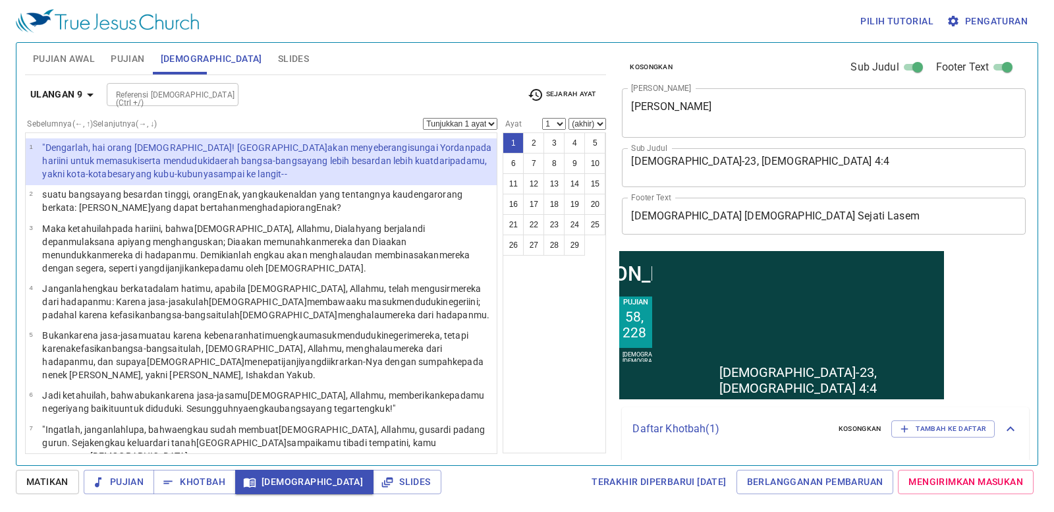
click at [789, 164] on textarea "Yosua 11:16-23, Yakobus 4:4" at bounding box center [823, 167] width 385 height 25
click at [360, 68] on div "Pujian Awal Pujian Alkitab Slides" at bounding box center [316, 59] width 582 height 32
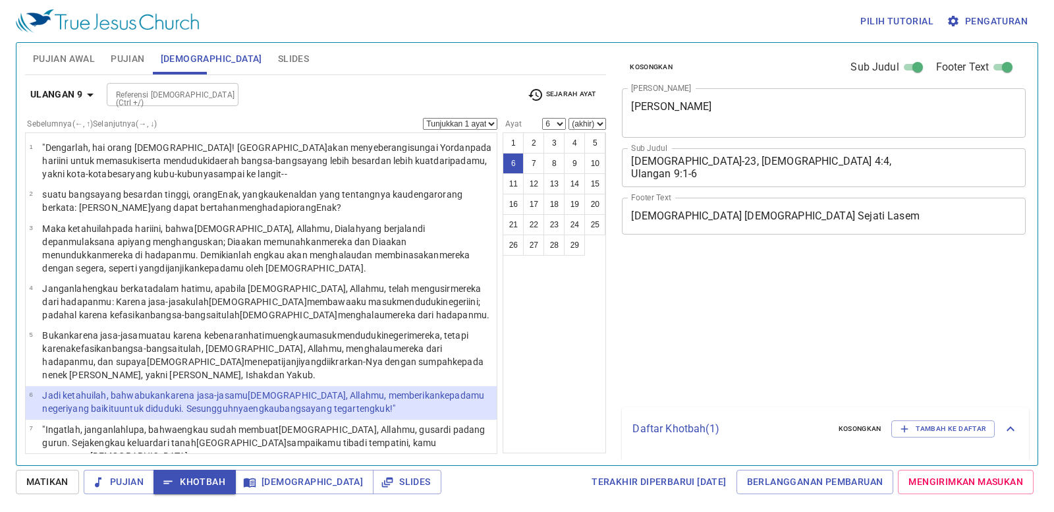
select select "6"
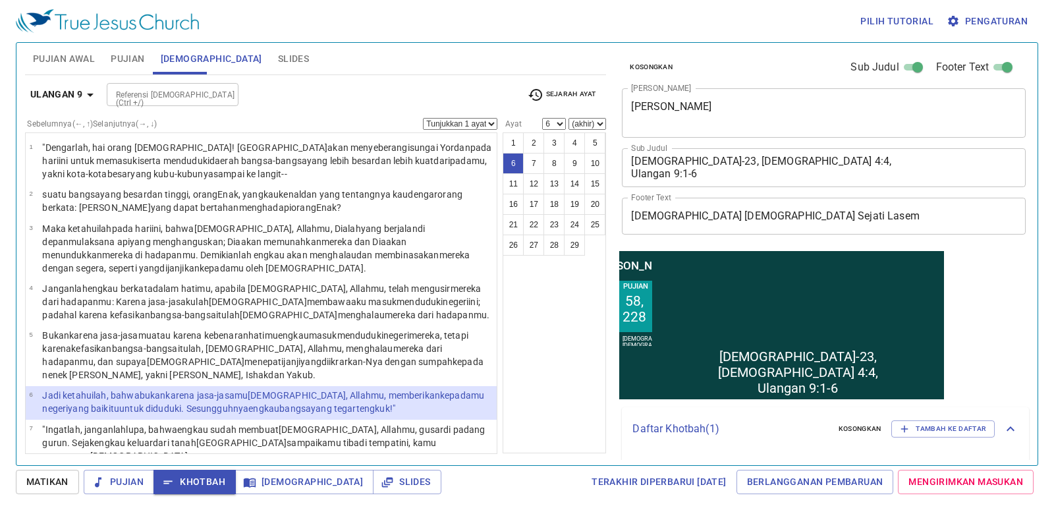
click at [59, 96] on b "Ulangan 9" at bounding box center [56, 94] width 53 height 16
click at [60, 96] on div "Kitab Kej Kel Im Bil Ul Yos Hak Rut 1Sam 2Sam 1Raj 2Raj 1Taw 2Taw Ezr Neh Est A…" at bounding box center [527, 256] width 1054 height 512
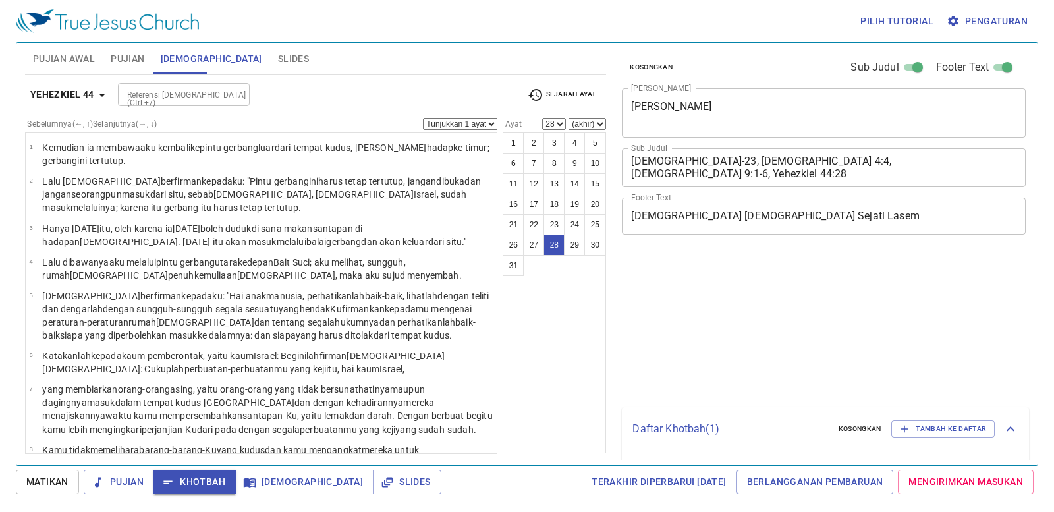
select select "28"
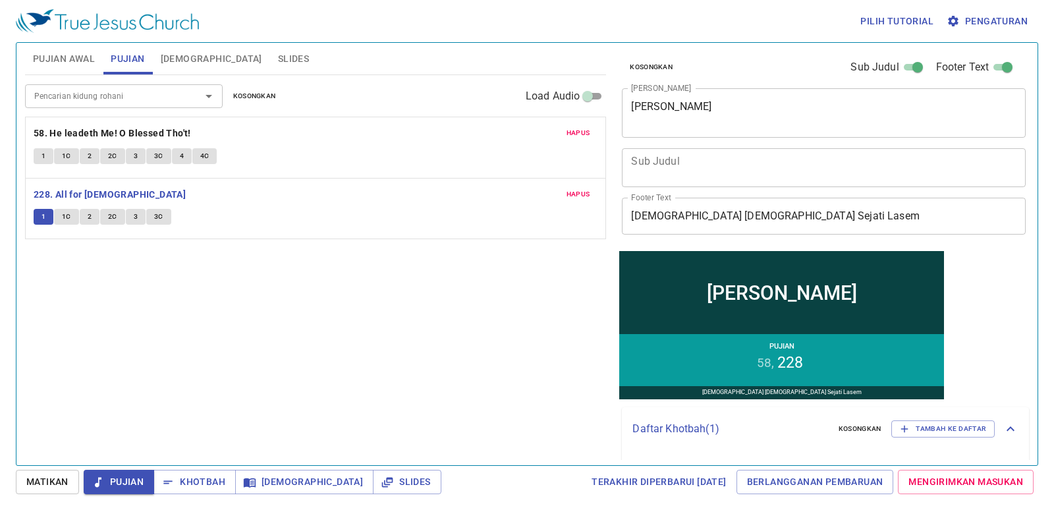
click at [38, 218] on button "1" at bounding box center [44, 217] width 20 height 16
